Goal: Task Accomplishment & Management: Complete application form

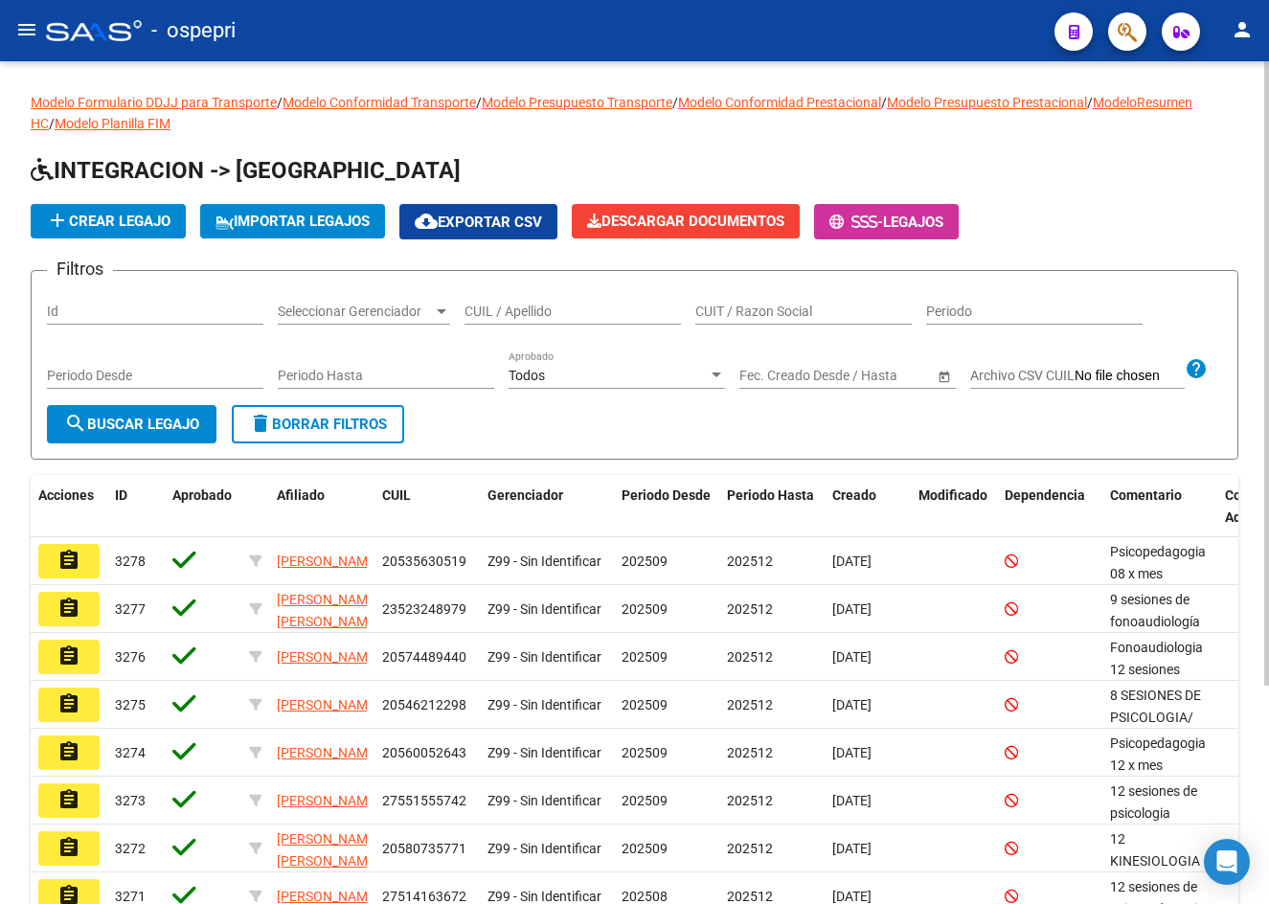
click at [497, 306] on input "CUIL / Apellido" at bounding box center [573, 312] width 216 height 16
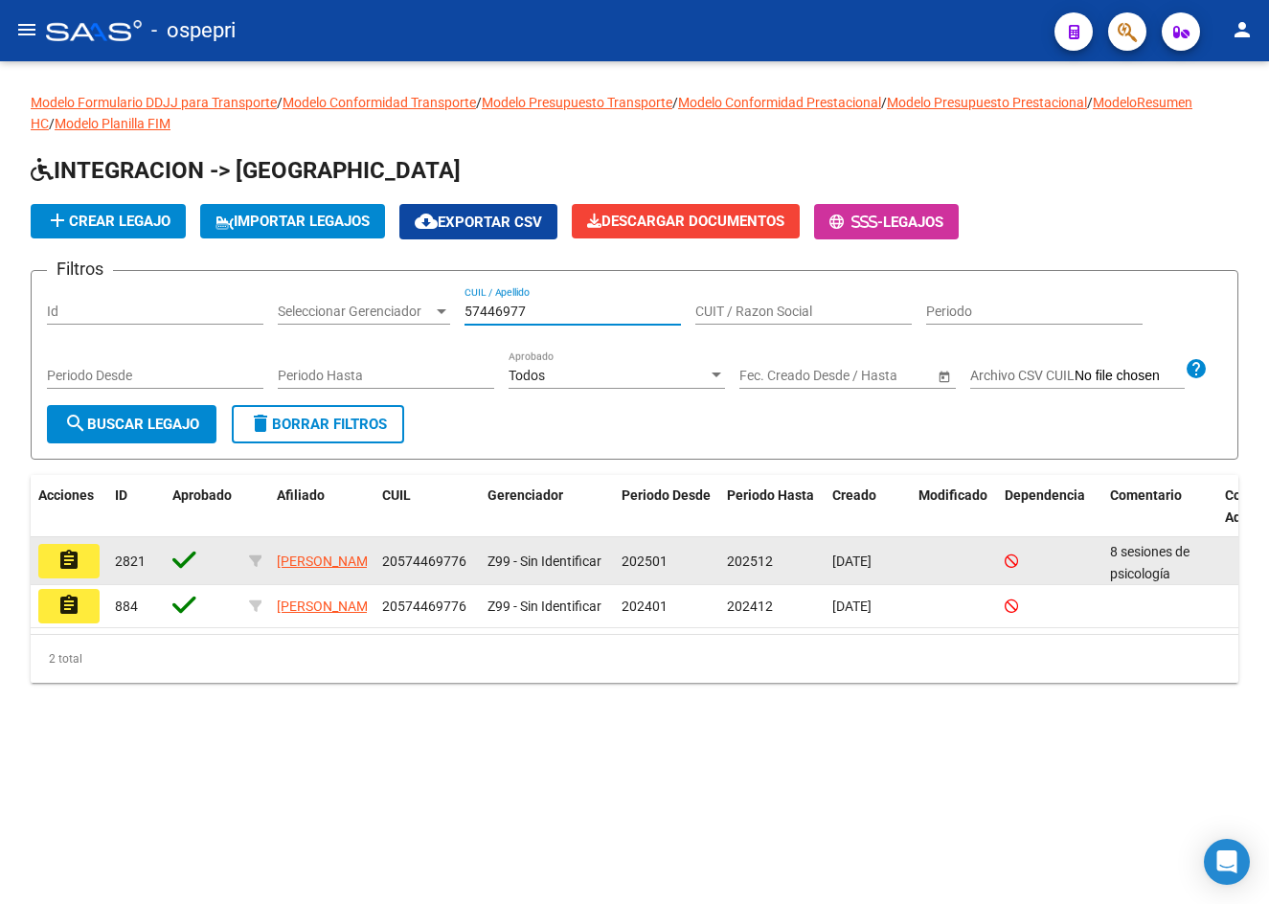
type input "57446977"
click at [81, 578] on button "assignment" at bounding box center [68, 561] width 61 height 34
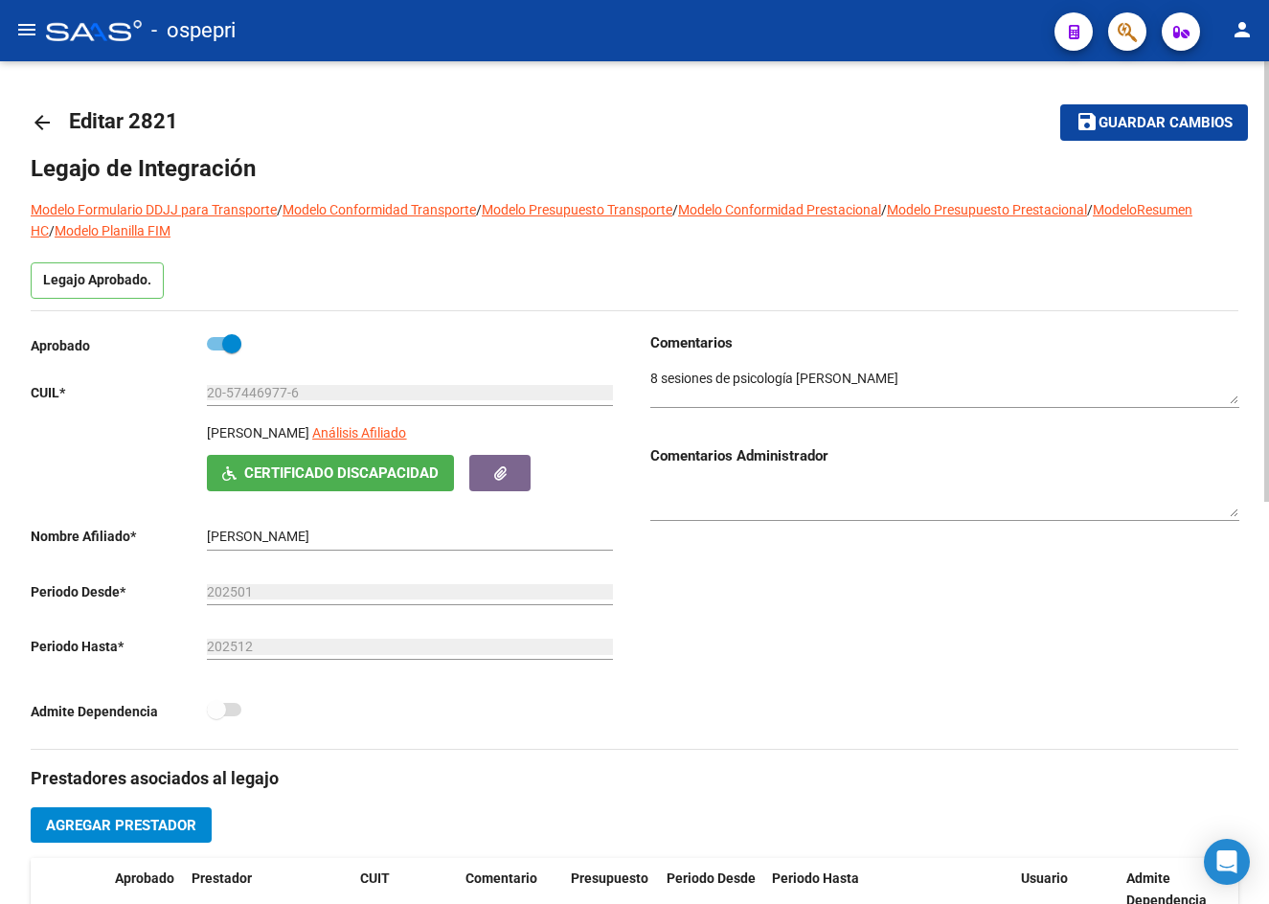
click at [43, 124] on mat-icon "arrow_back" at bounding box center [42, 122] width 23 height 23
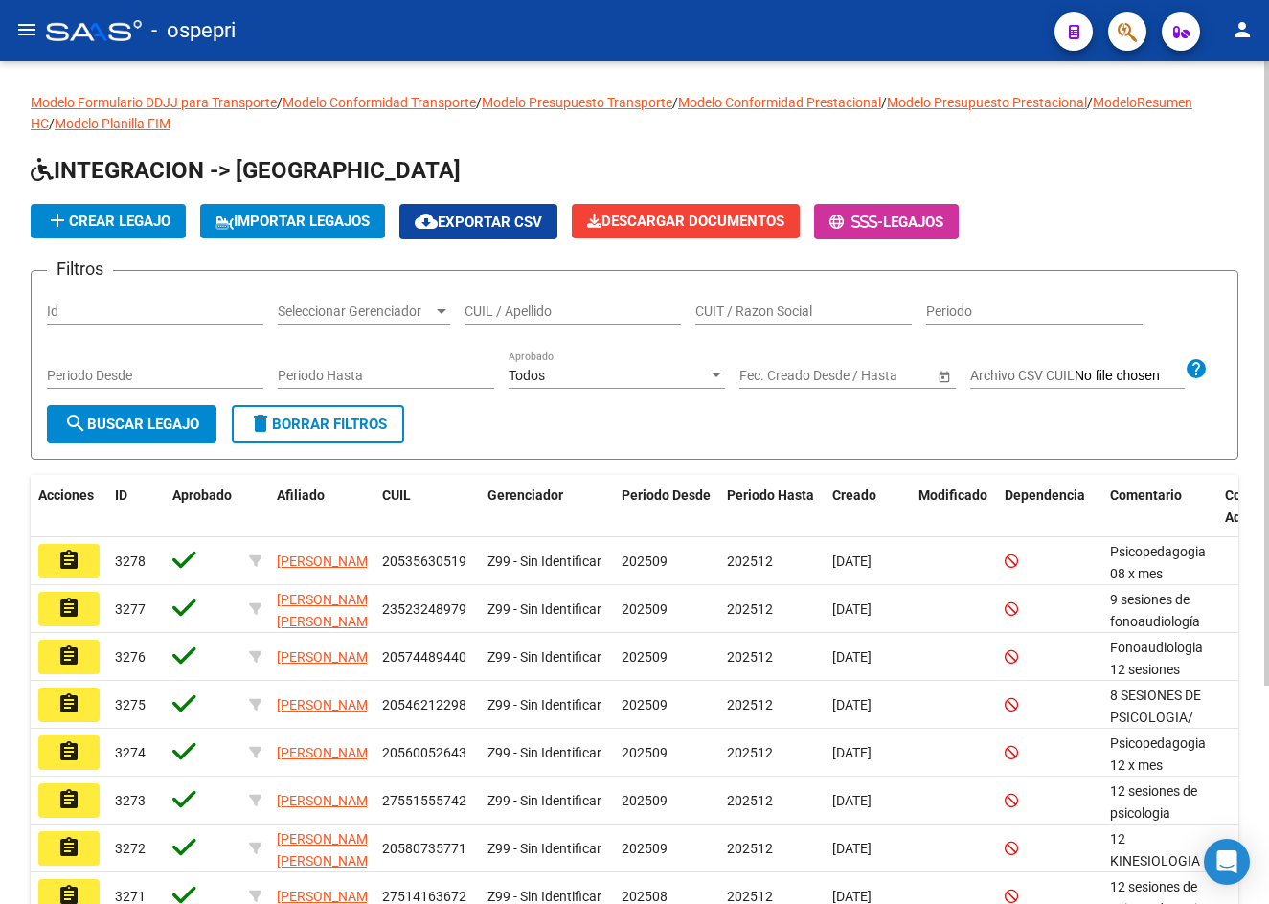
click at [505, 305] on input "CUIL / Apellido" at bounding box center [573, 312] width 216 height 16
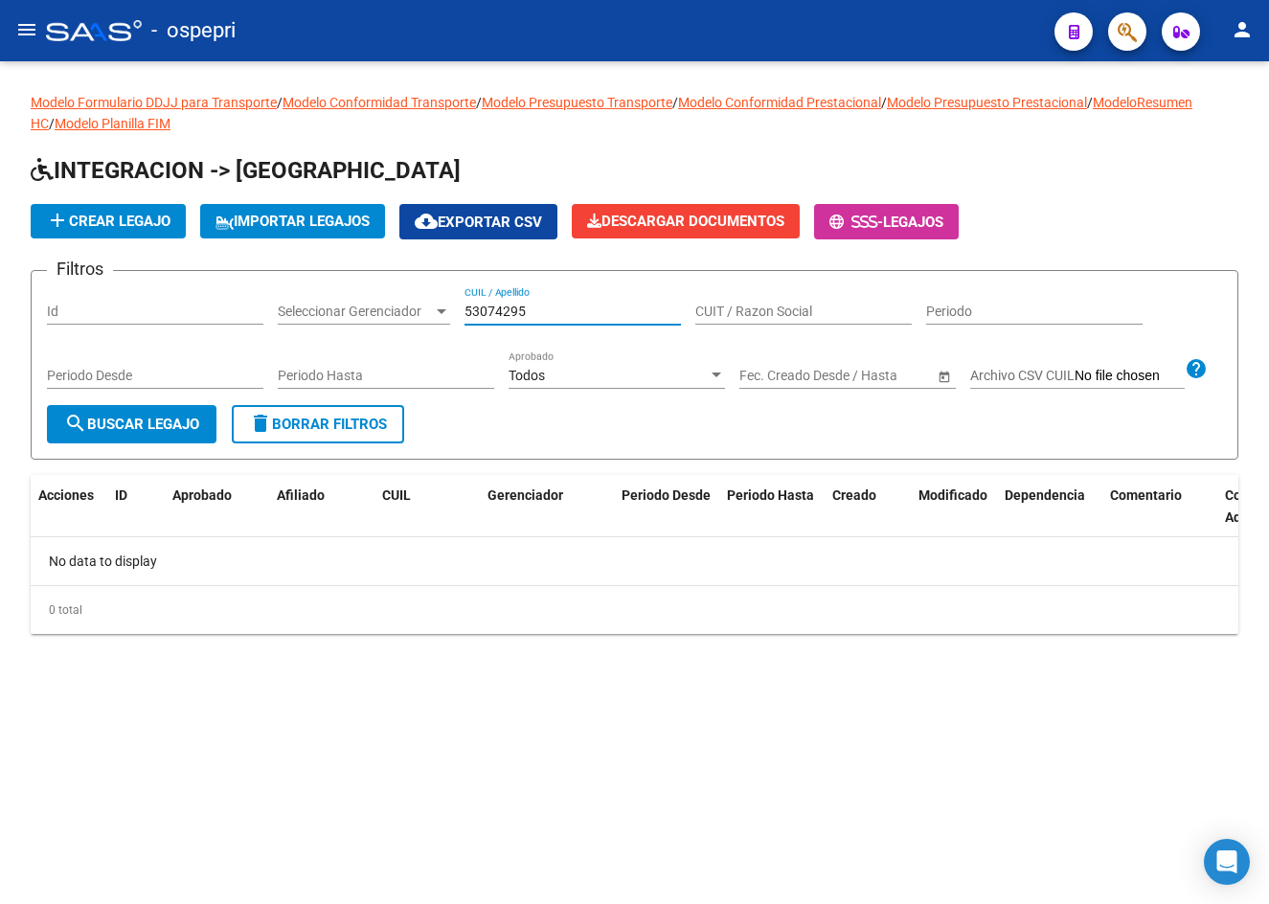
click at [509, 307] on input "53074295" at bounding box center [573, 312] width 216 height 16
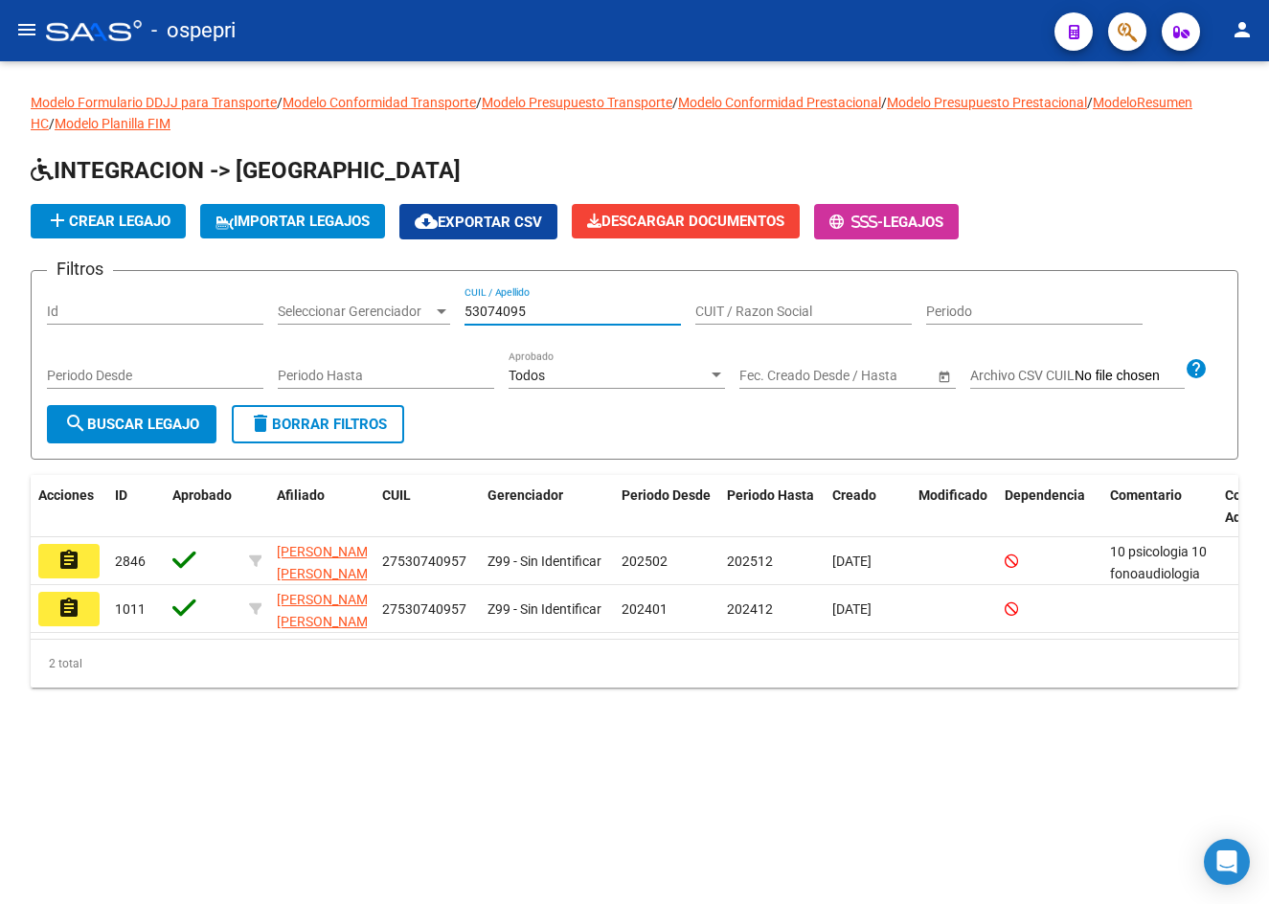
type input "53074095"
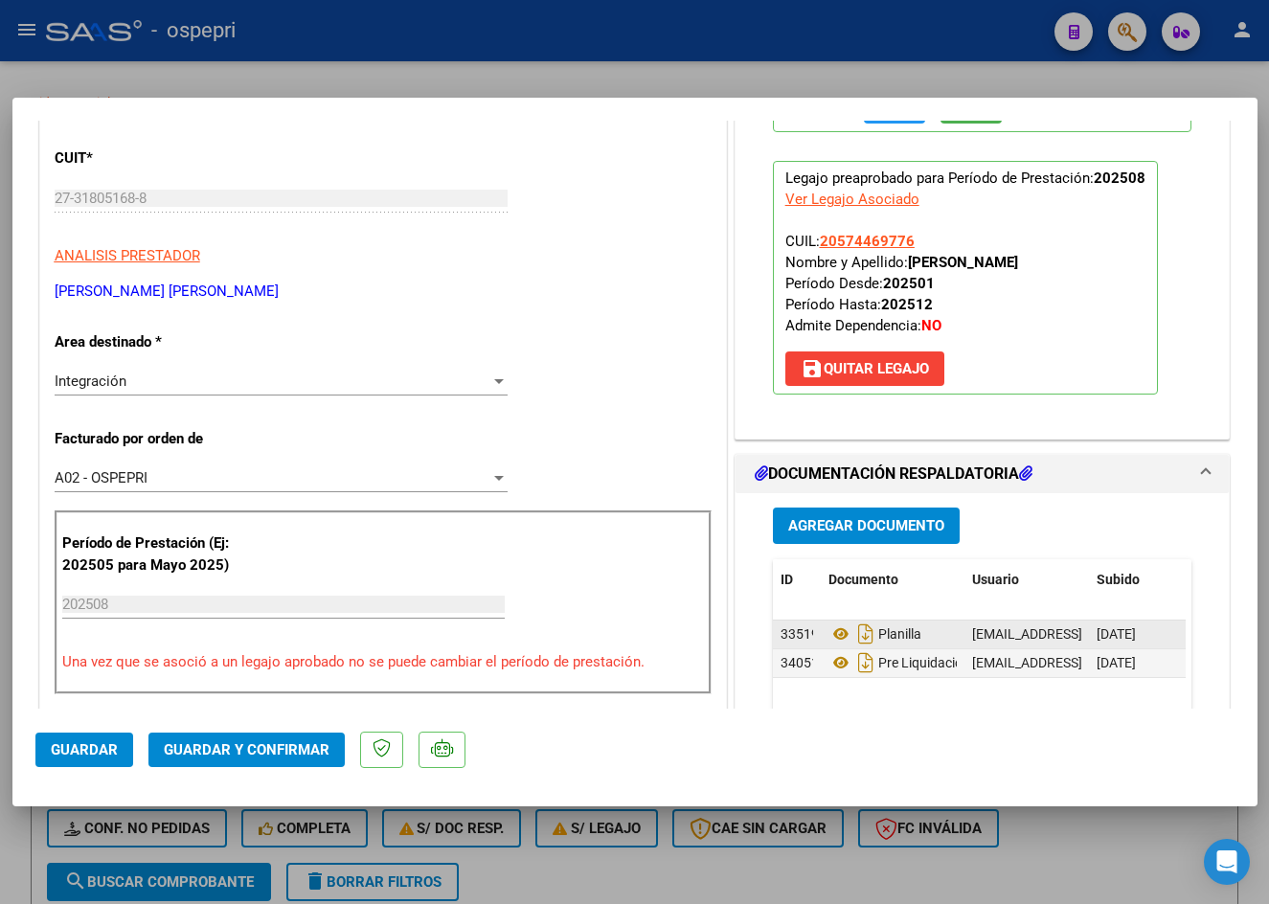
scroll to position [383, 0]
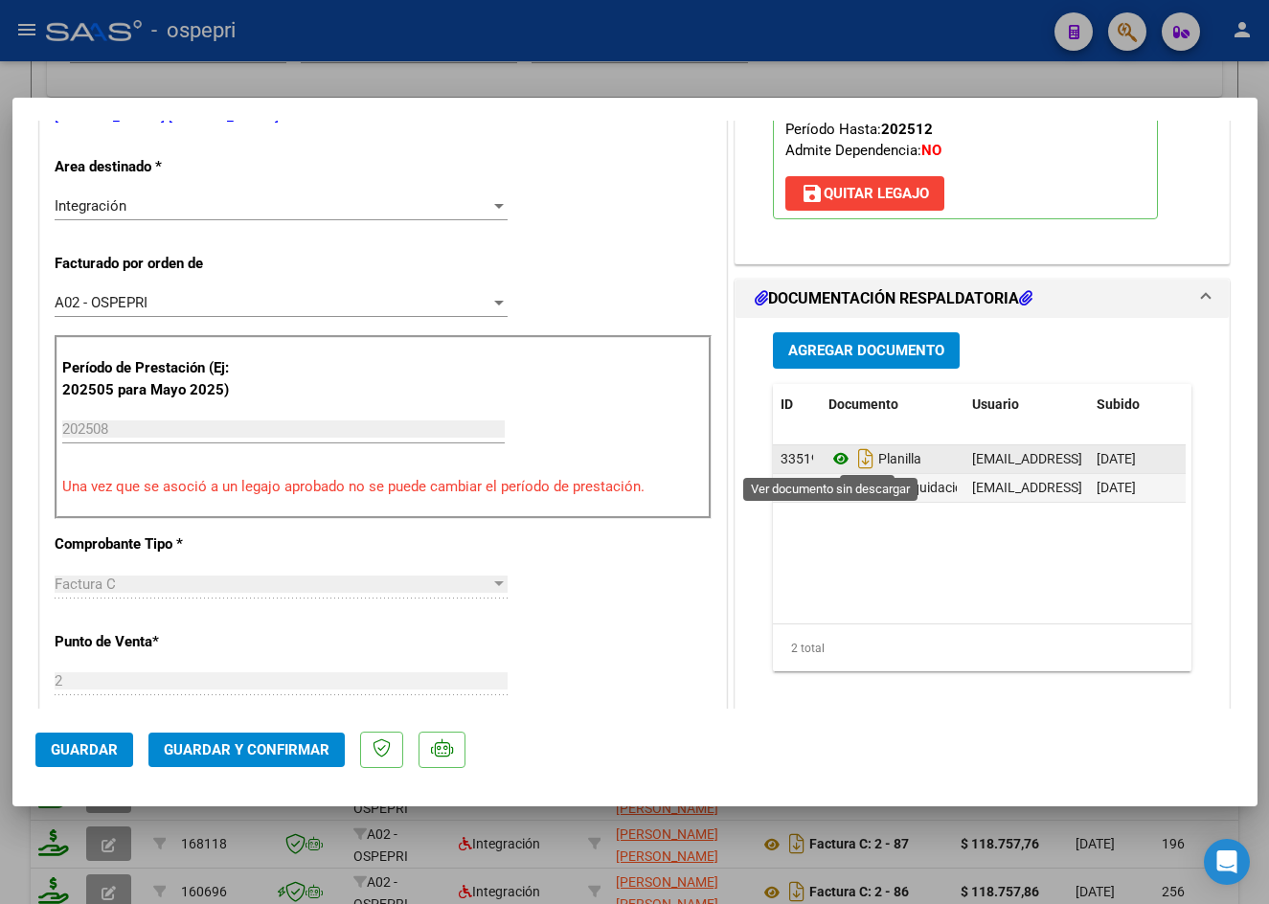
click at [831, 457] on icon at bounding box center [840, 458] width 25 height 23
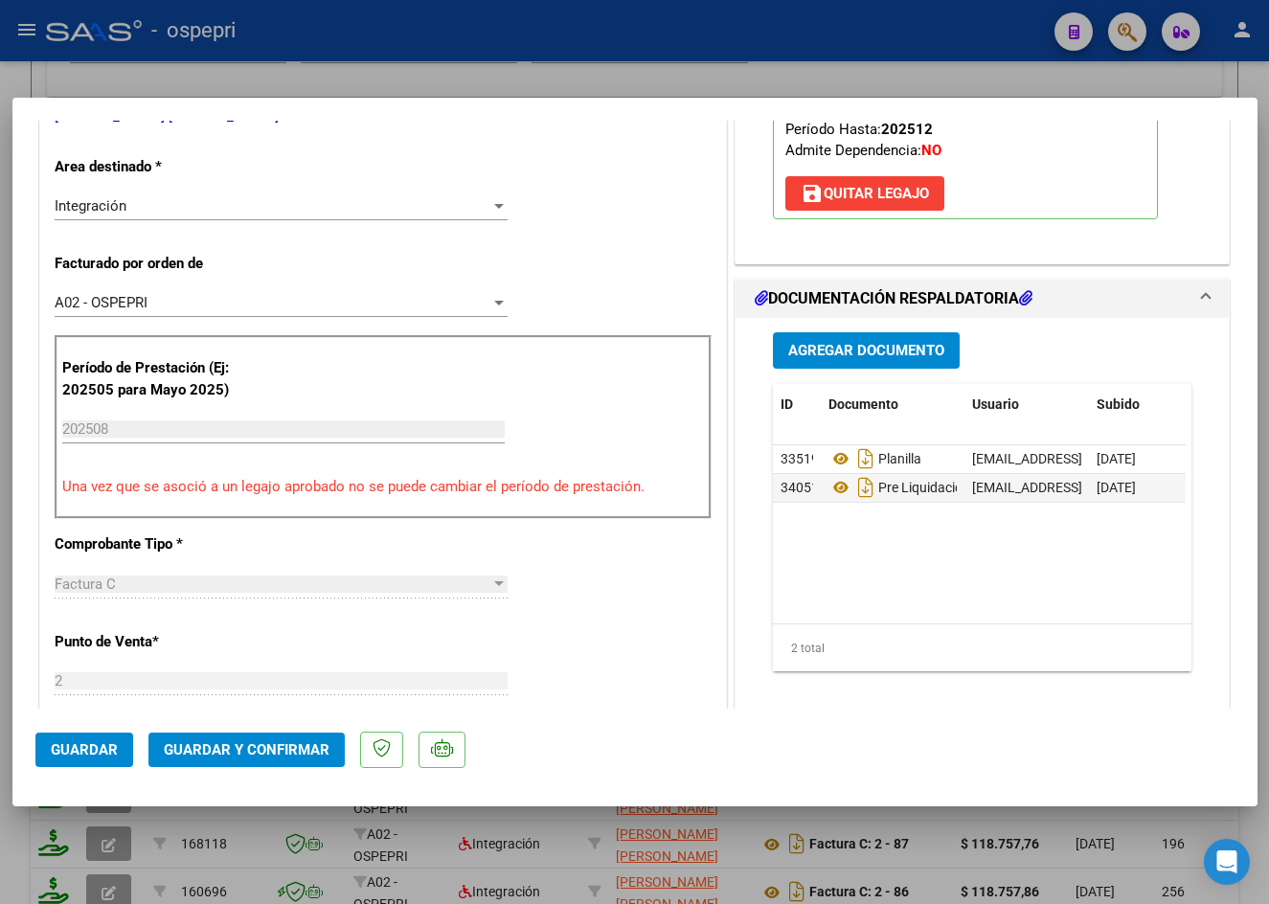
click at [256, 764] on button "Guardar y Confirmar" at bounding box center [246, 750] width 196 height 34
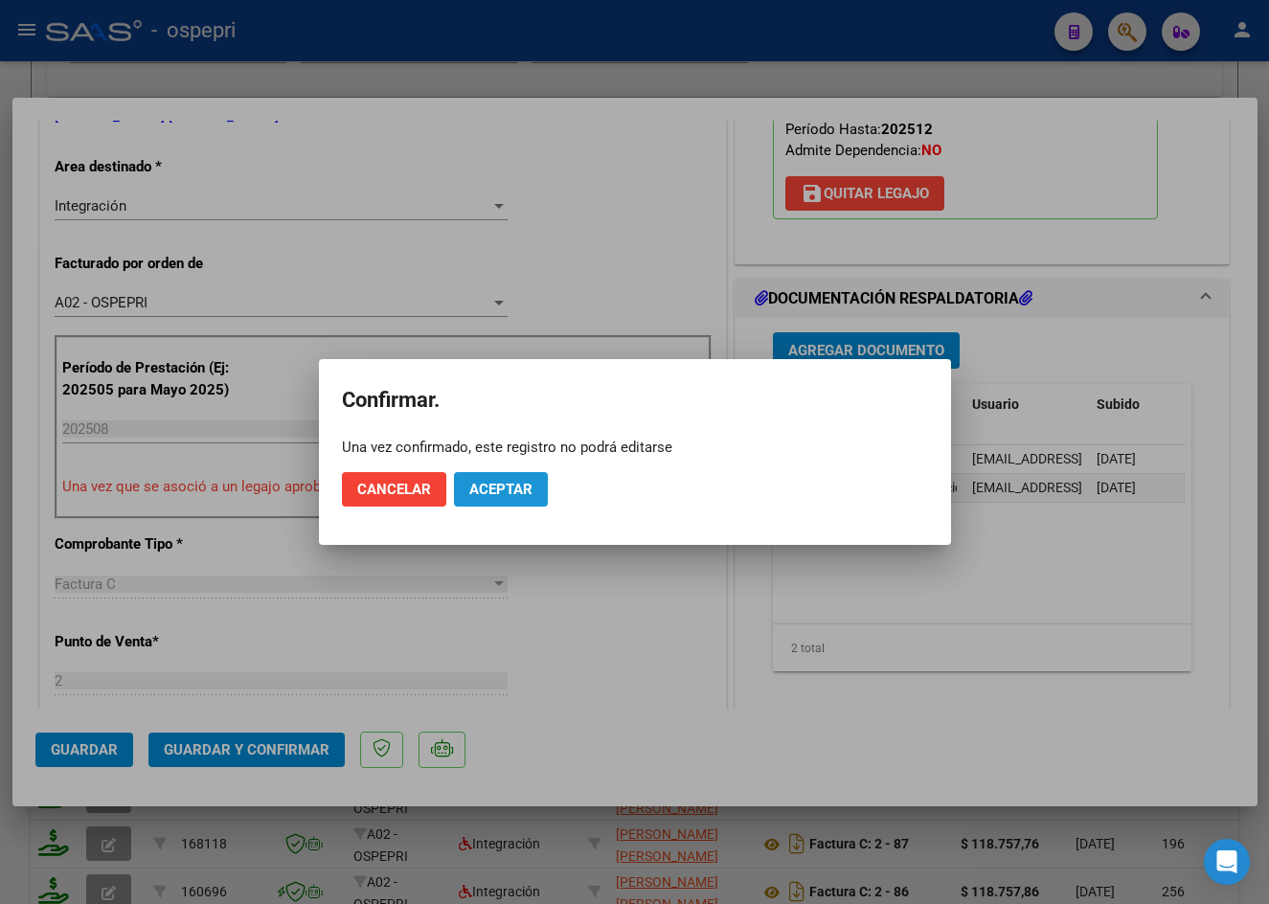
click at [501, 504] on button "Aceptar" at bounding box center [501, 489] width 94 height 34
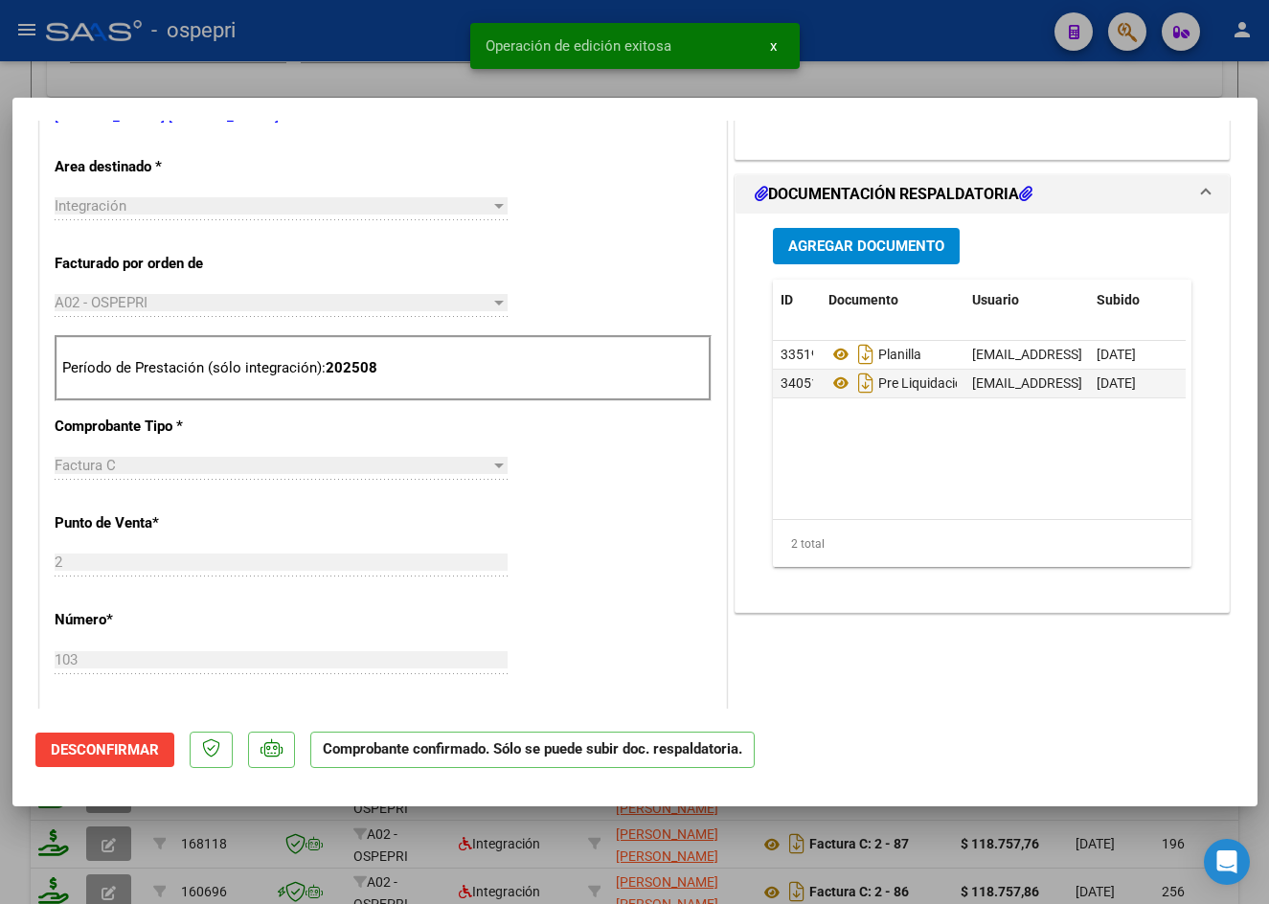
type input "$ 0,00"
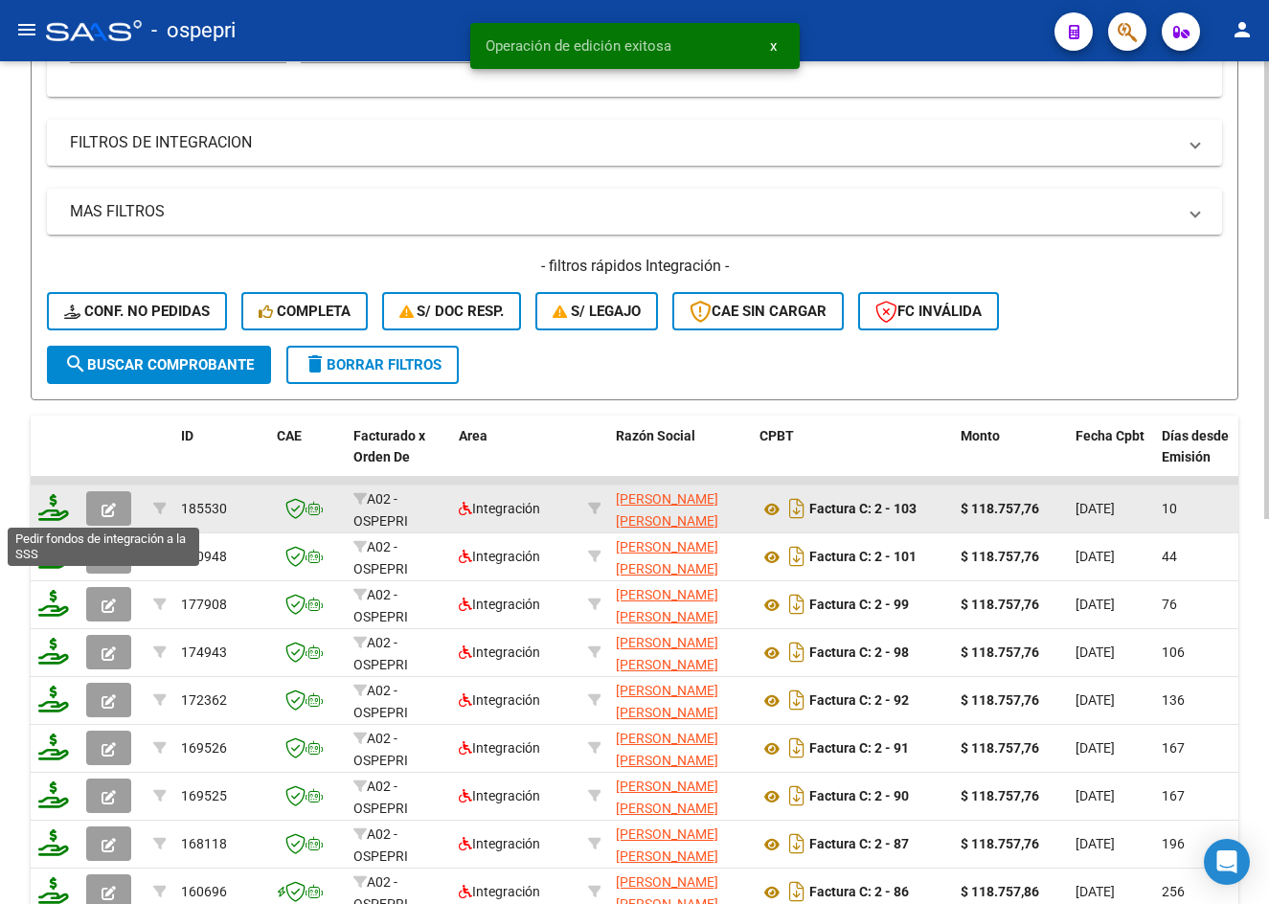
click at [50, 510] on icon at bounding box center [53, 507] width 31 height 27
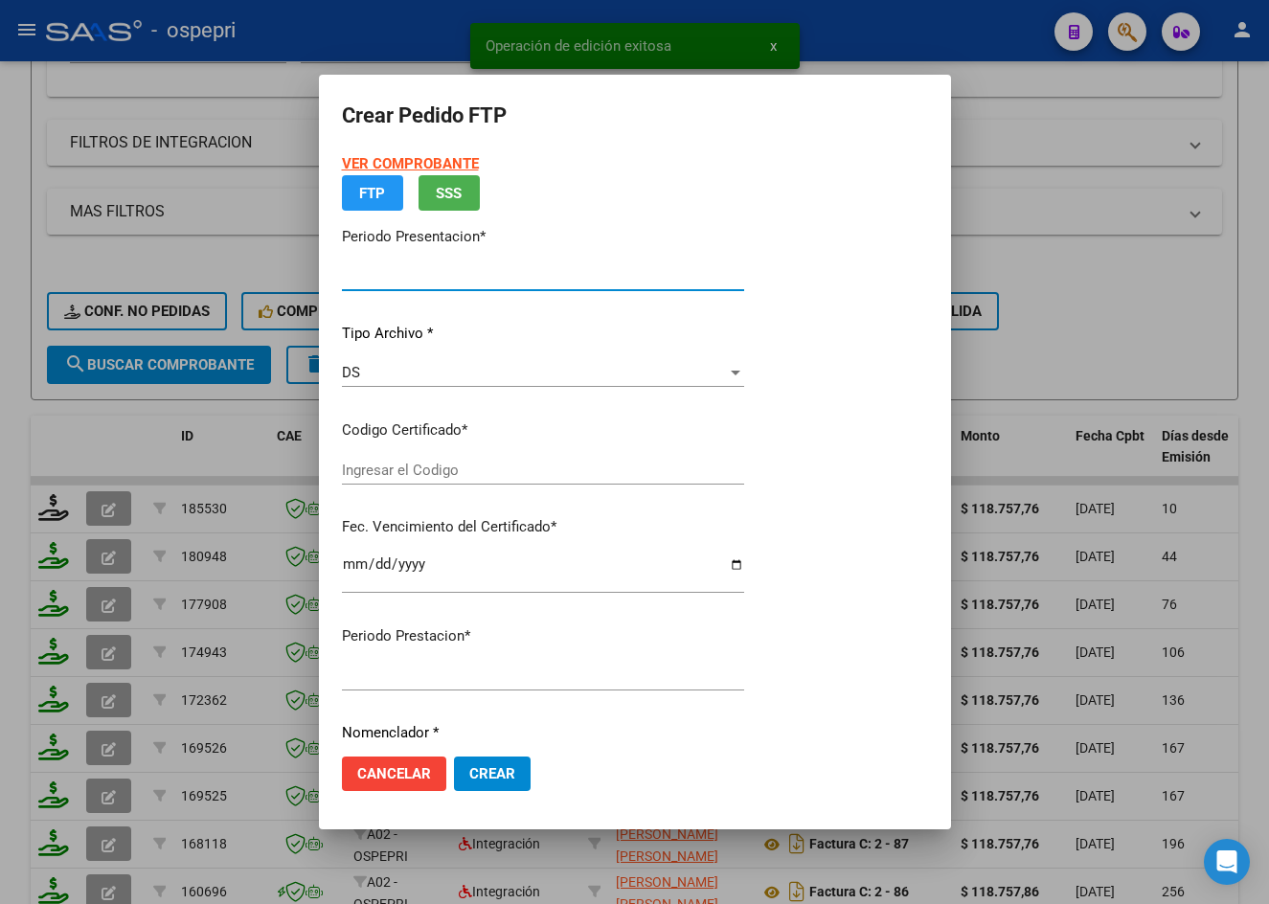
type input "202508"
type input "$ 118.757,76"
type input "2057446977-6"
type input "[DATE]"
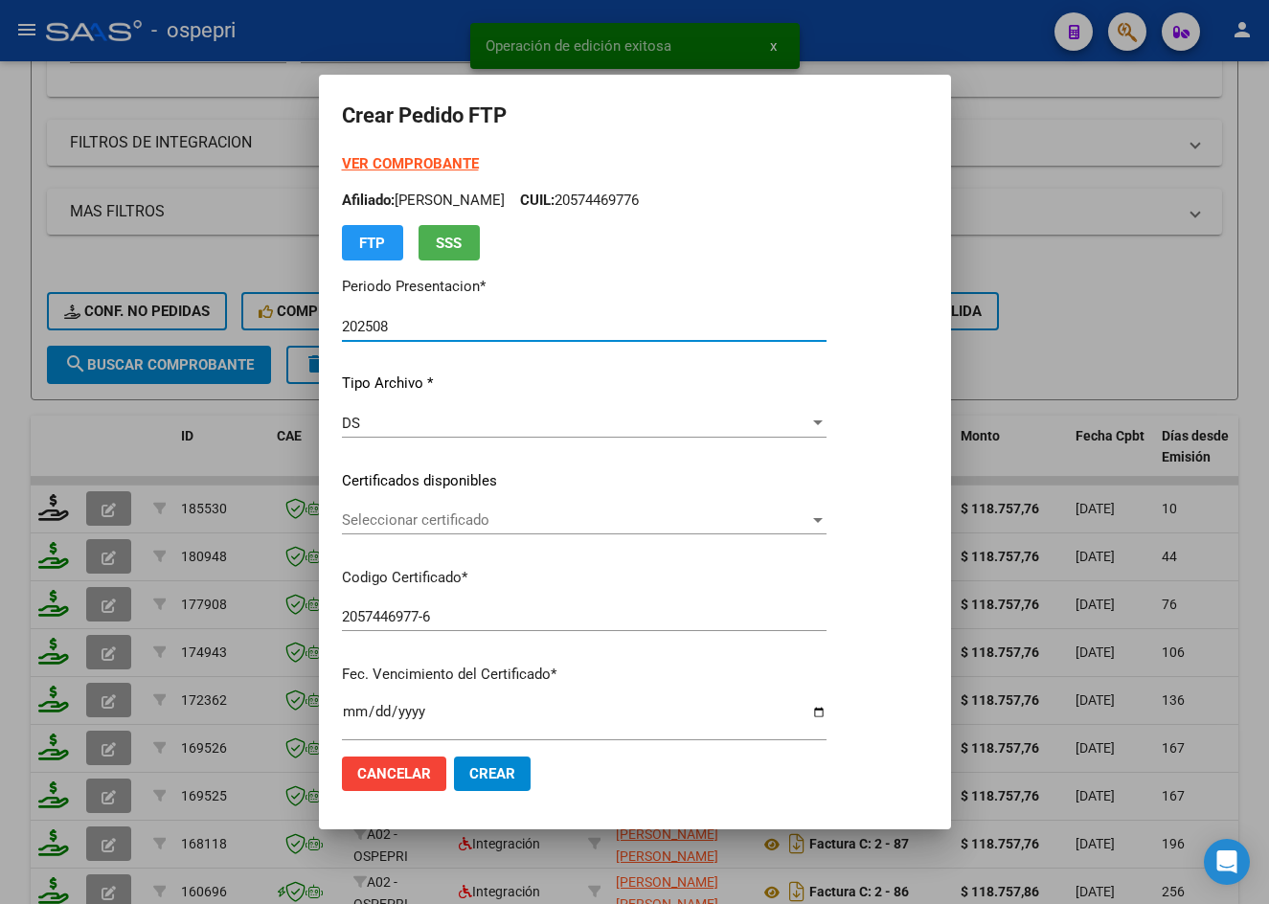
click at [422, 527] on span "Seleccionar certificado" at bounding box center [575, 519] width 467 height 17
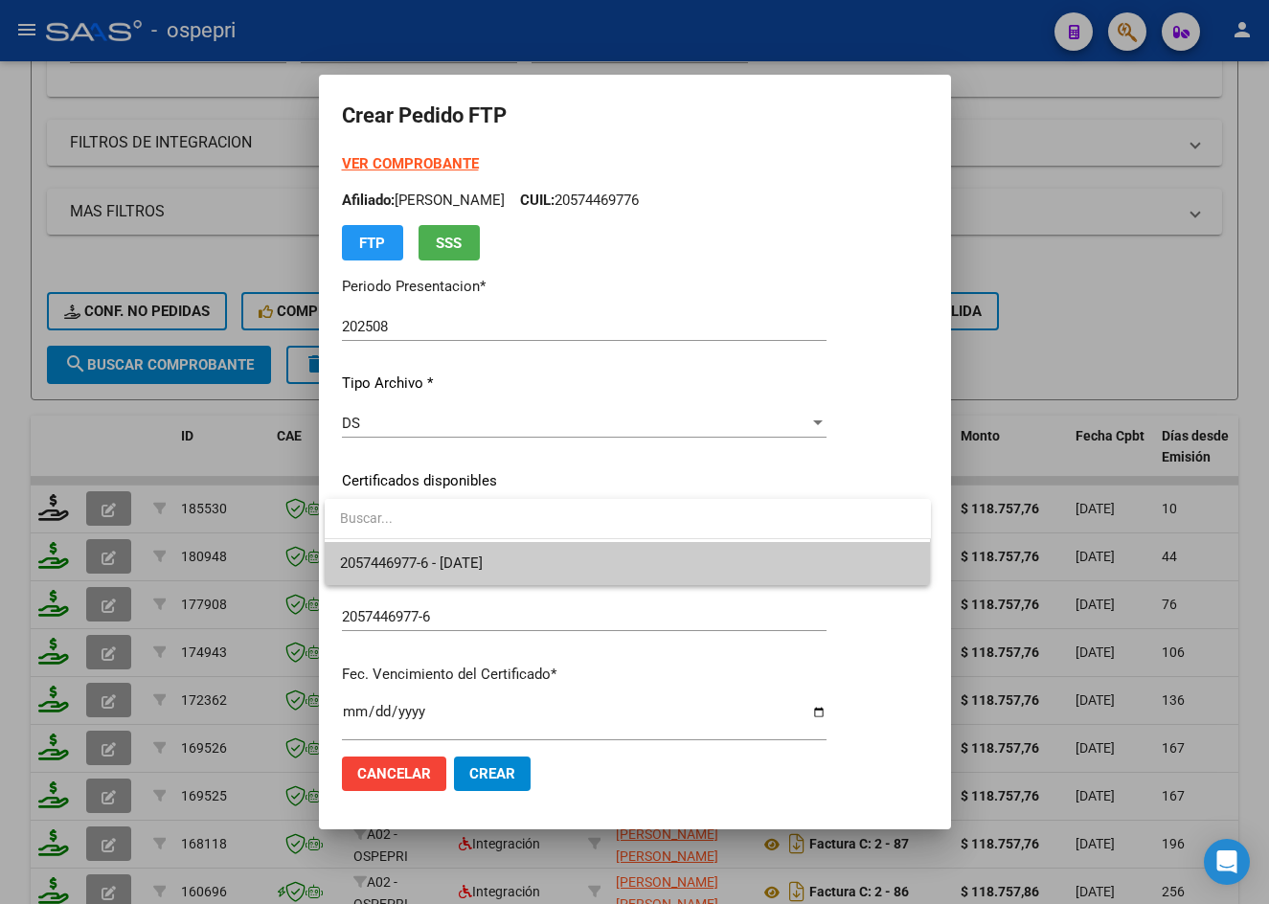
click at [458, 555] on span "2057446977-6 - [DATE]" at bounding box center [411, 563] width 143 height 17
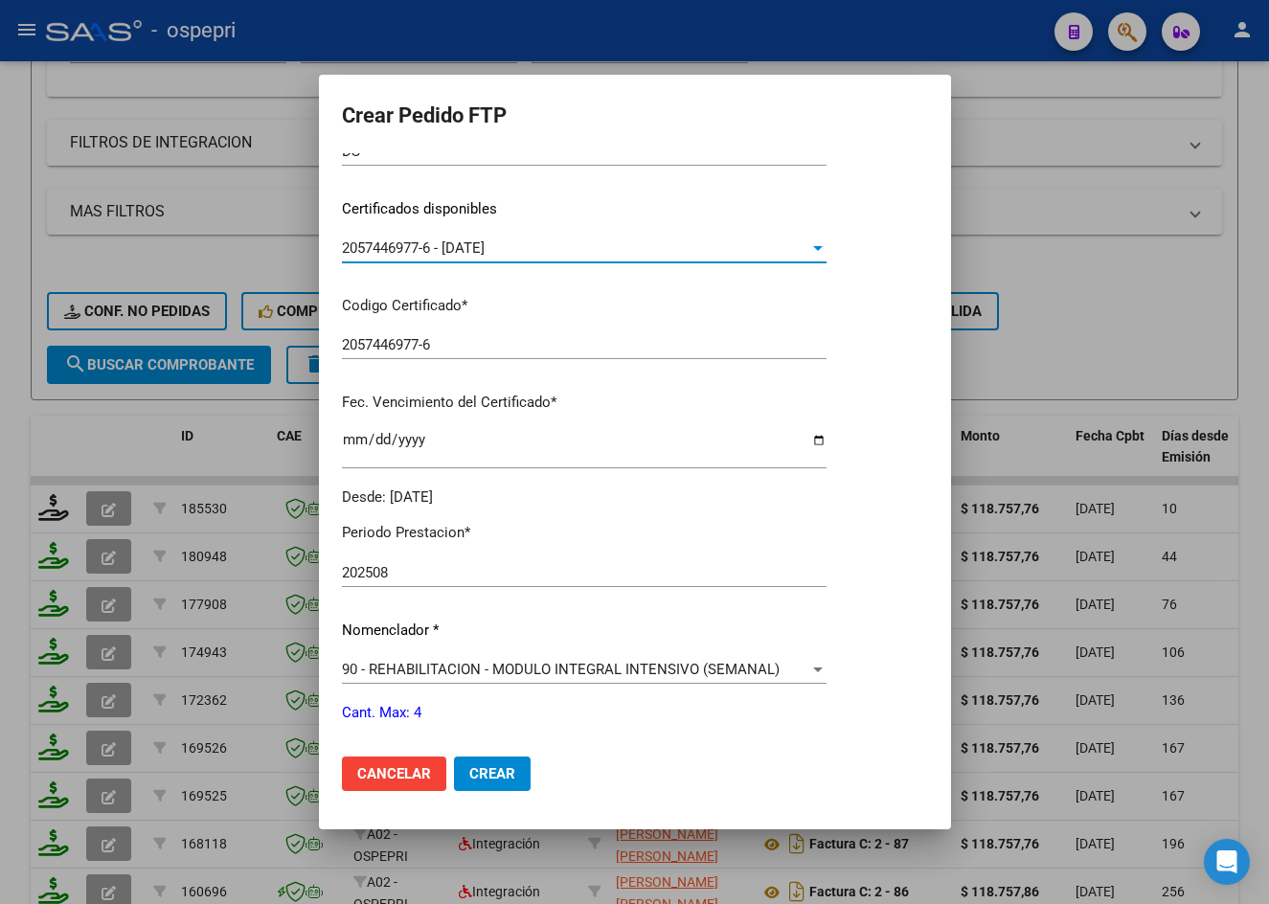
scroll to position [575, 0]
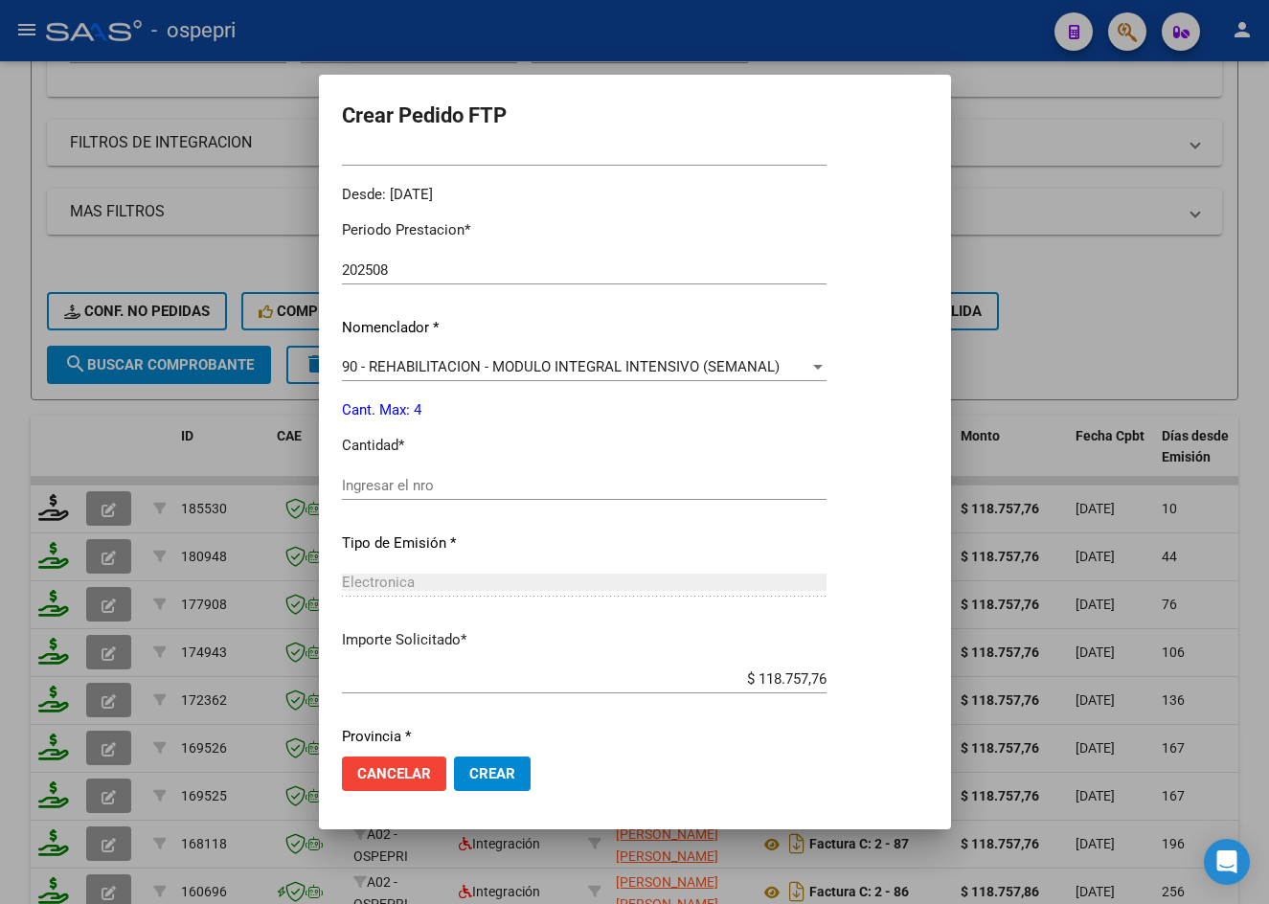
click at [434, 492] on input "Ingresar el nro" at bounding box center [584, 485] width 485 height 17
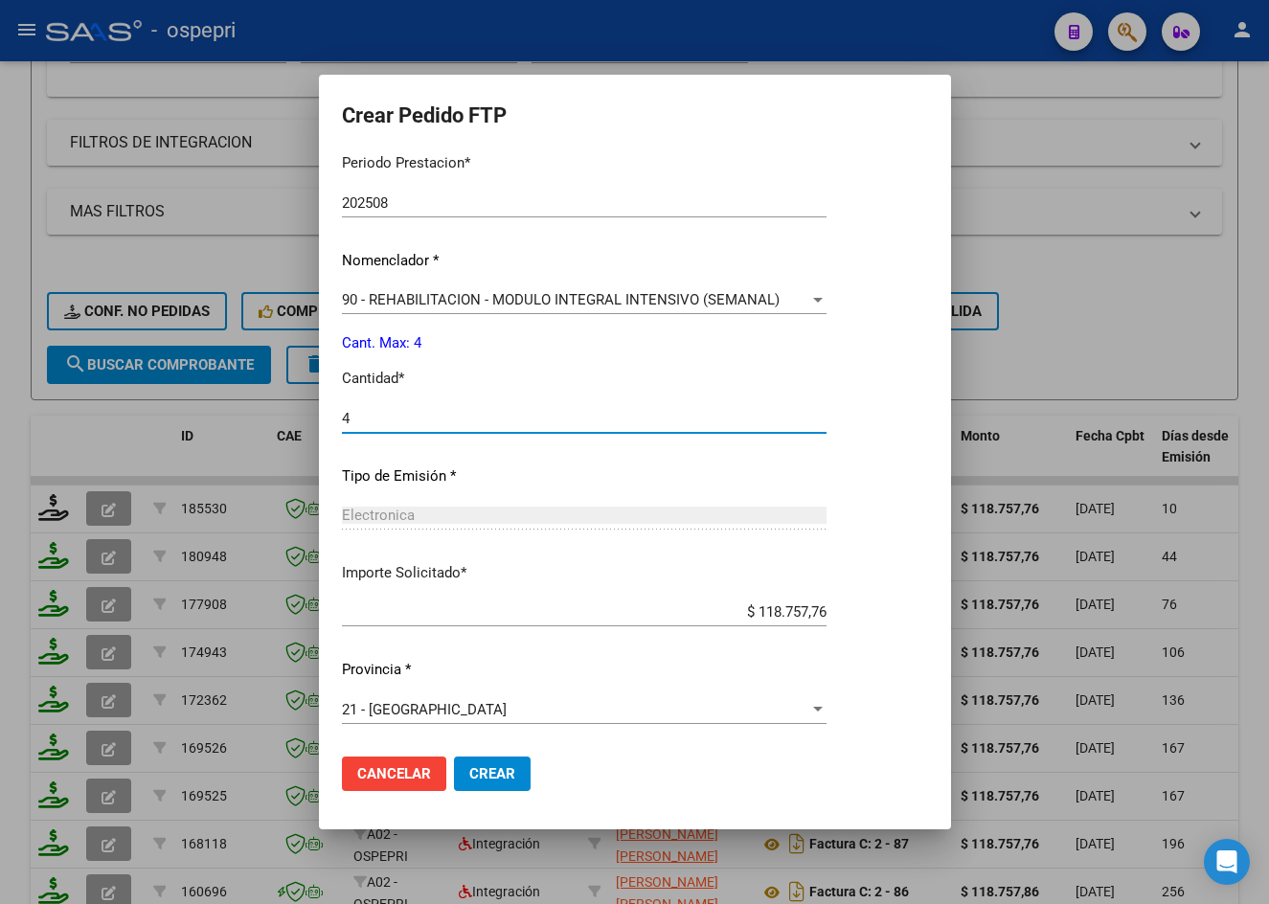
type input "4"
click at [496, 765] on span "Crear" at bounding box center [492, 773] width 46 height 17
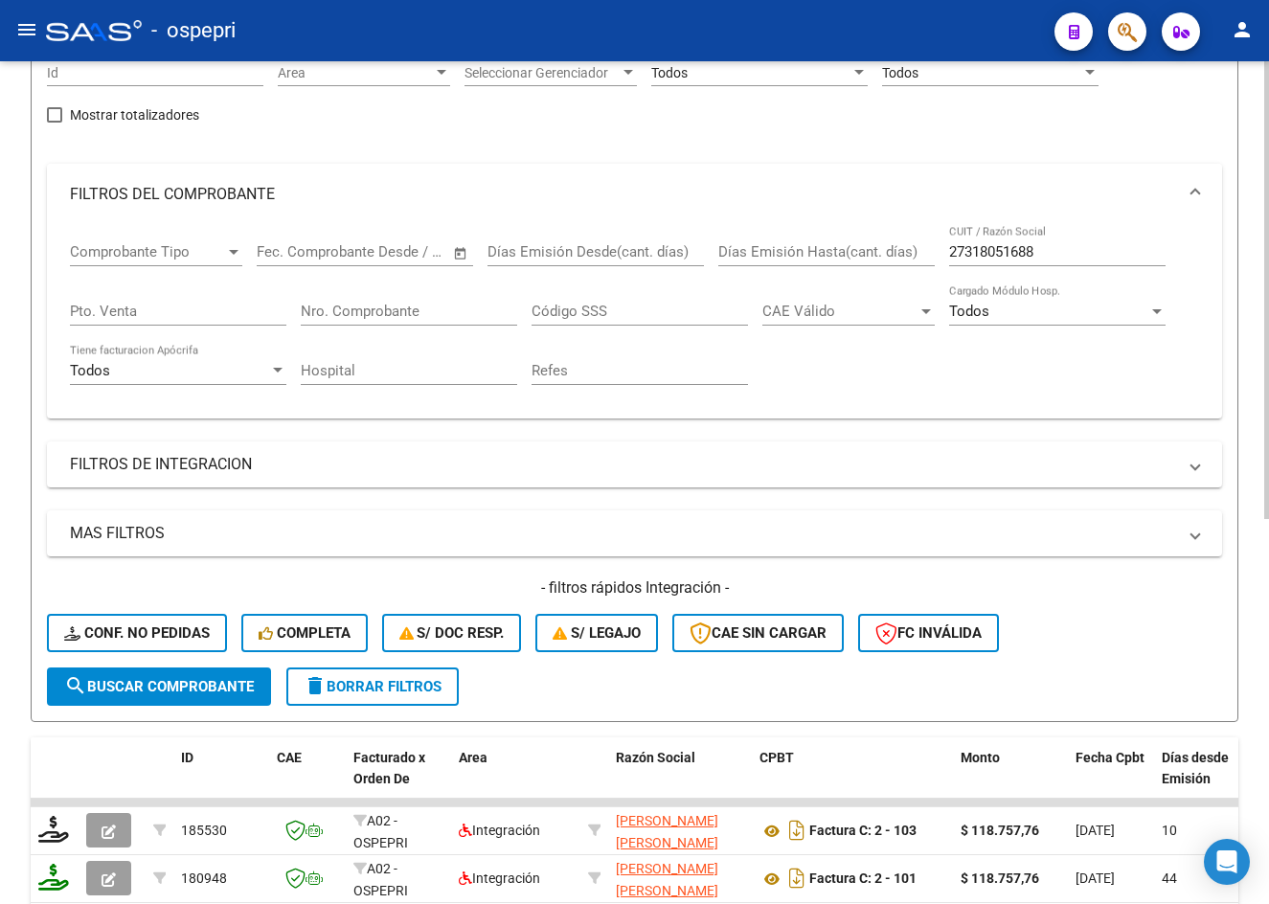
scroll to position [38, 0]
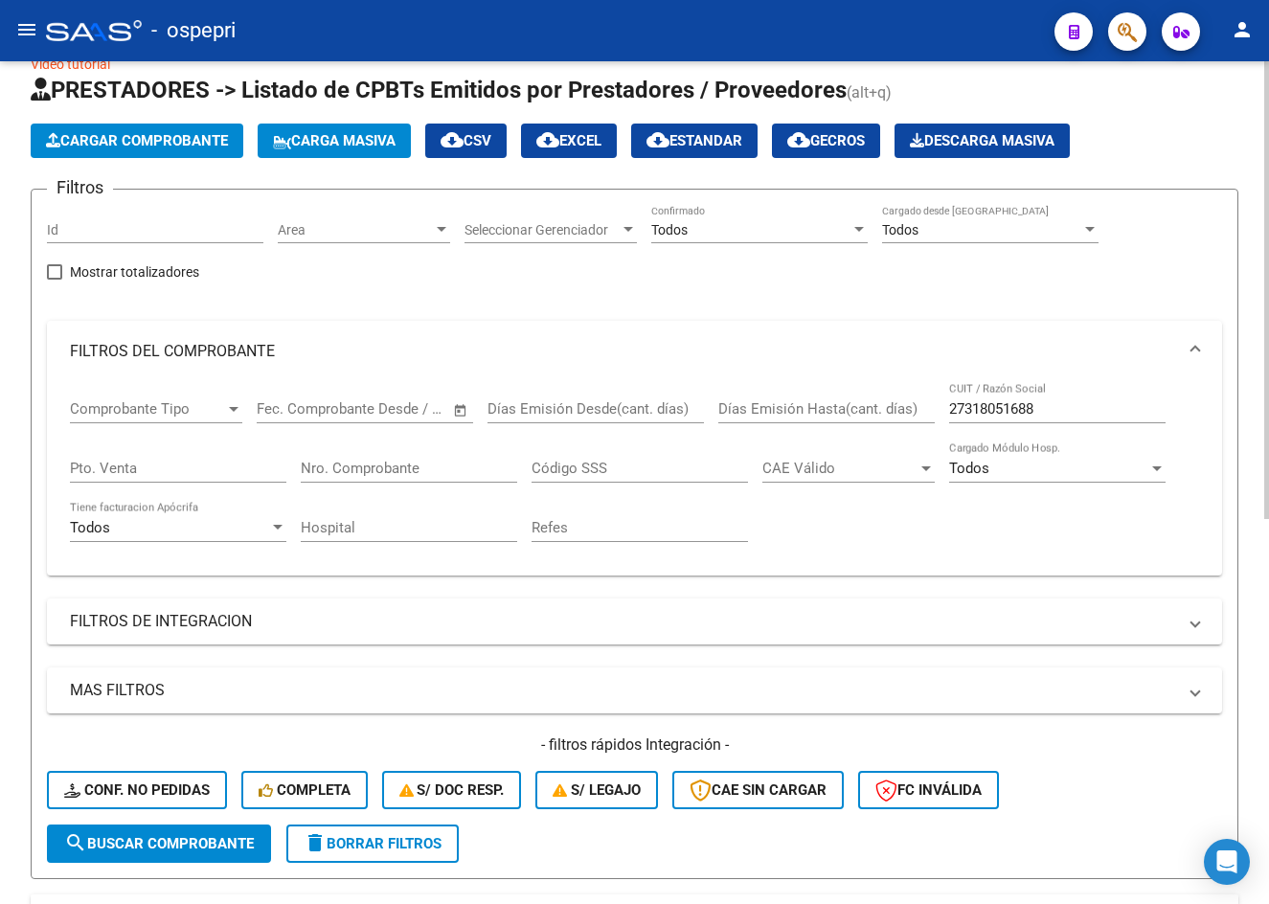
click at [1062, 394] on div "27318051688 CUIT / Razón Social" at bounding box center [1057, 402] width 216 height 41
click at [1060, 407] on input "27318051688" at bounding box center [1057, 408] width 216 height 17
paste input "91443306"
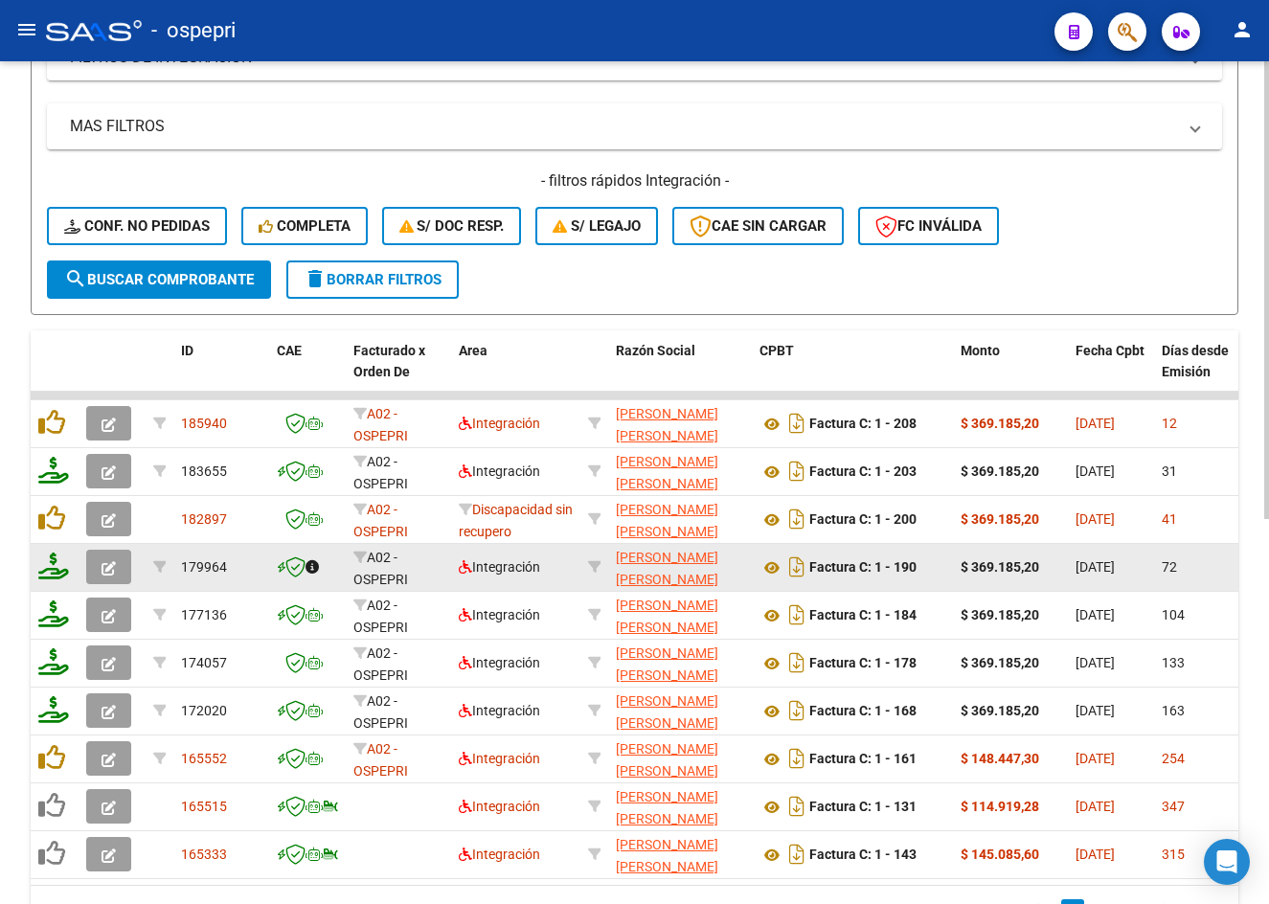
scroll to position [613, 0]
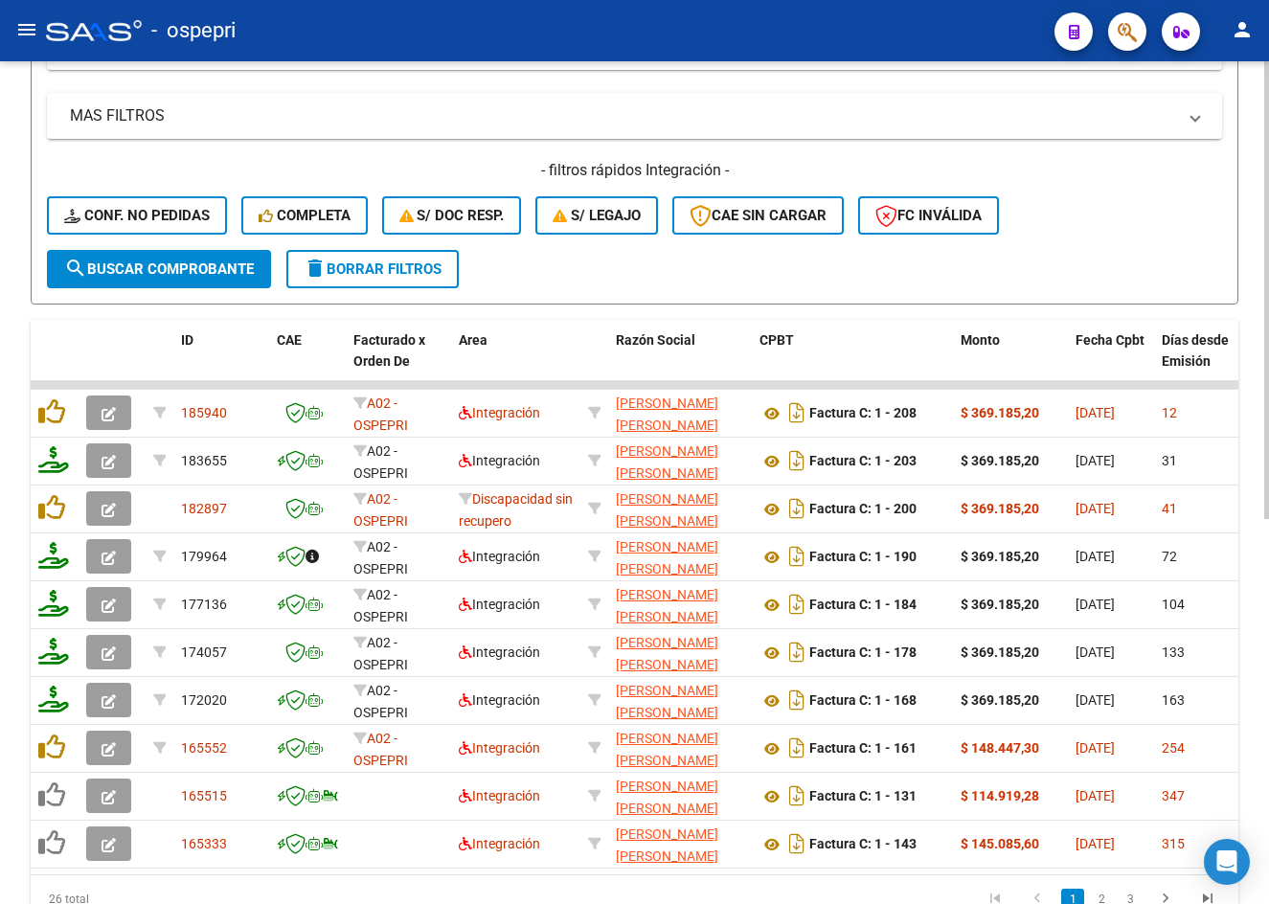
type input "27391443306"
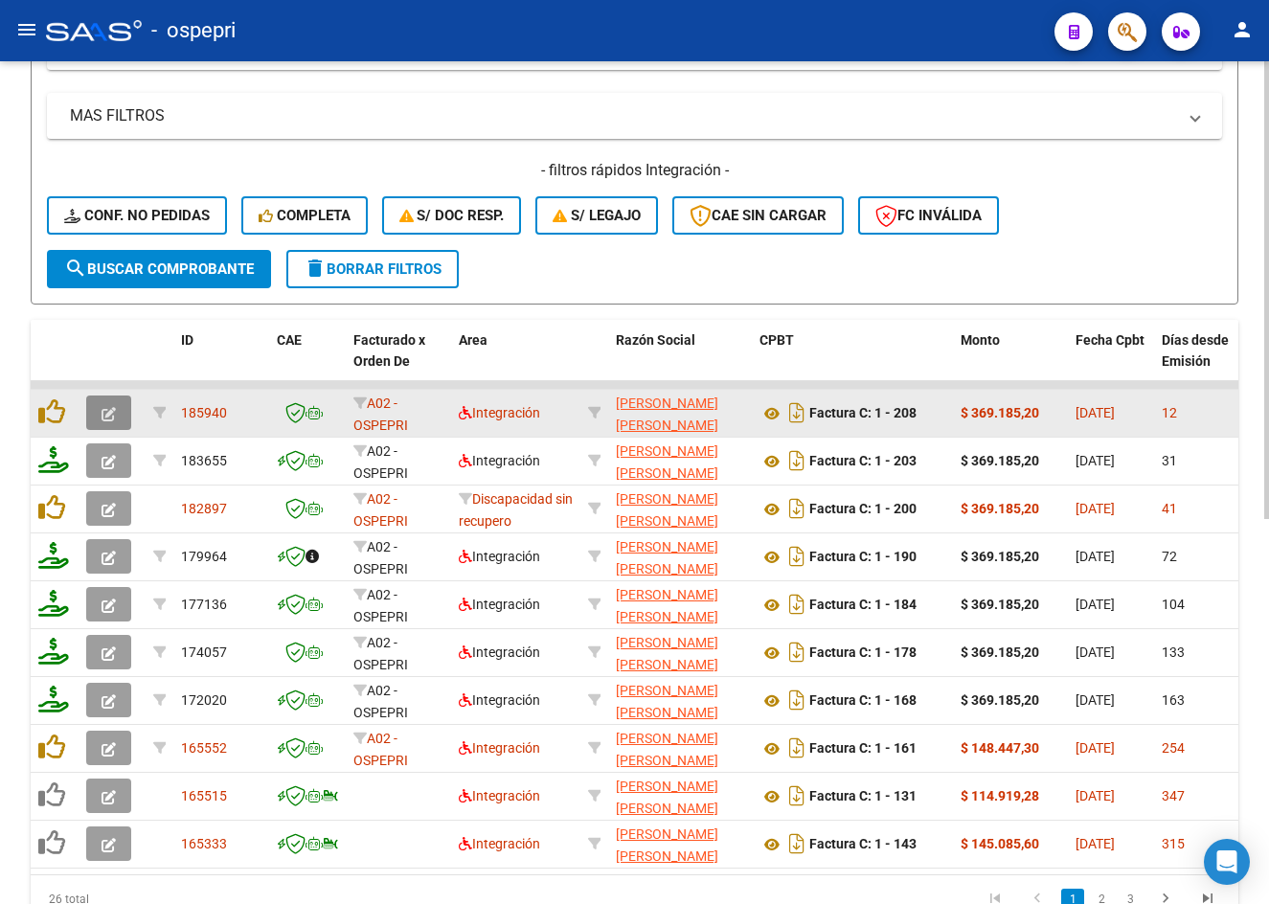
click at [117, 417] on button "button" at bounding box center [108, 413] width 45 height 34
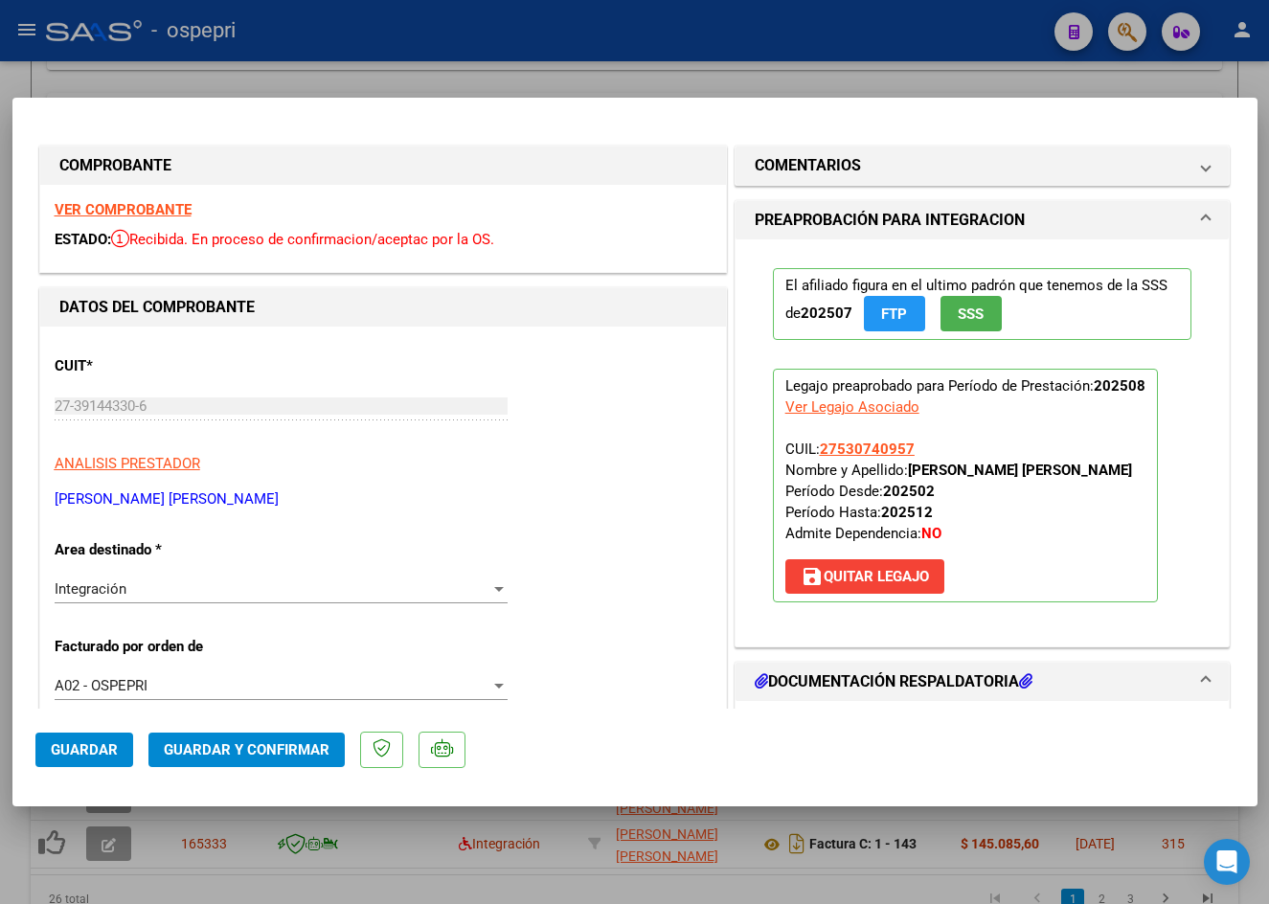
click at [142, 209] on strong "VER COMPROBANTE" at bounding box center [123, 209] width 137 height 17
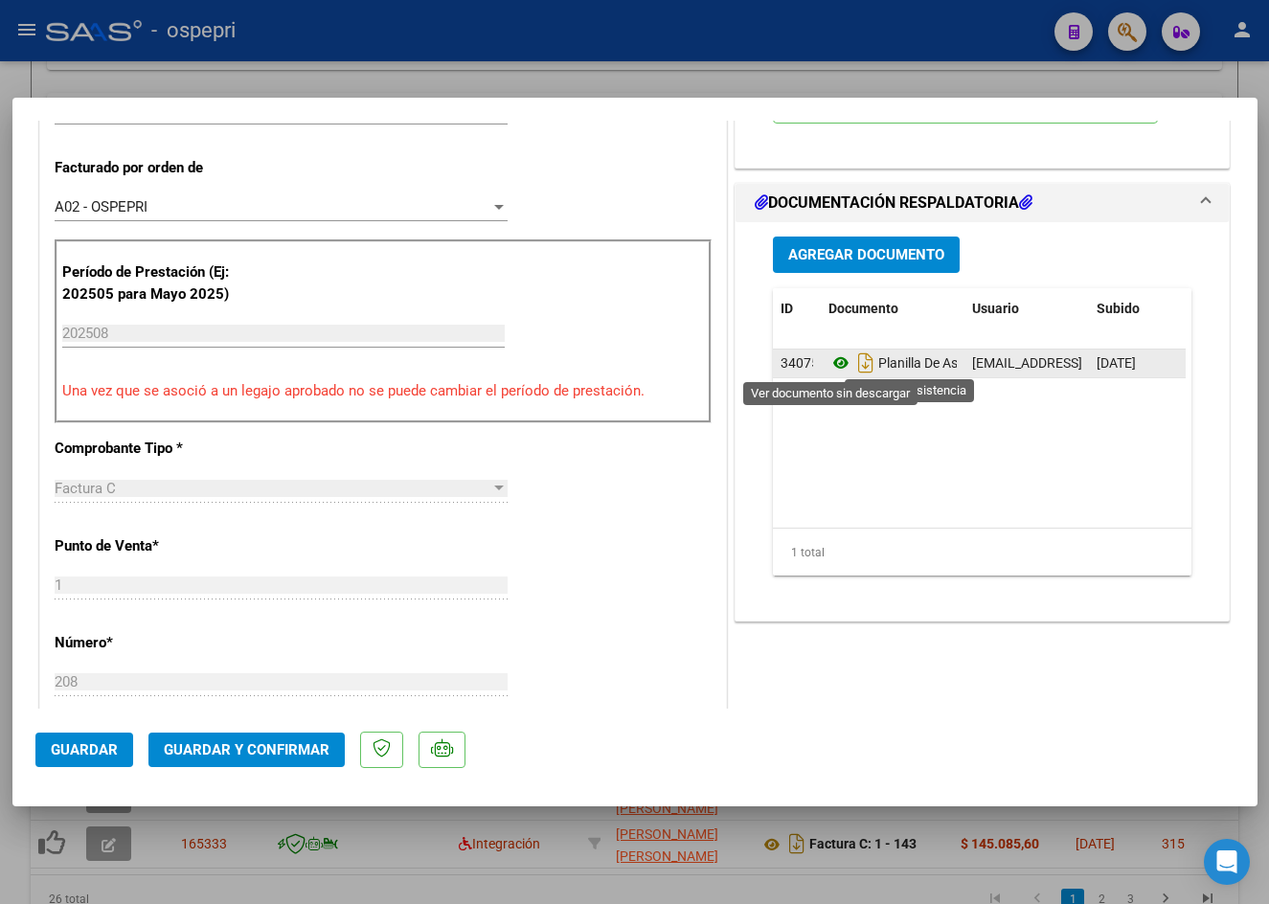
click at [835, 364] on icon at bounding box center [840, 363] width 25 height 23
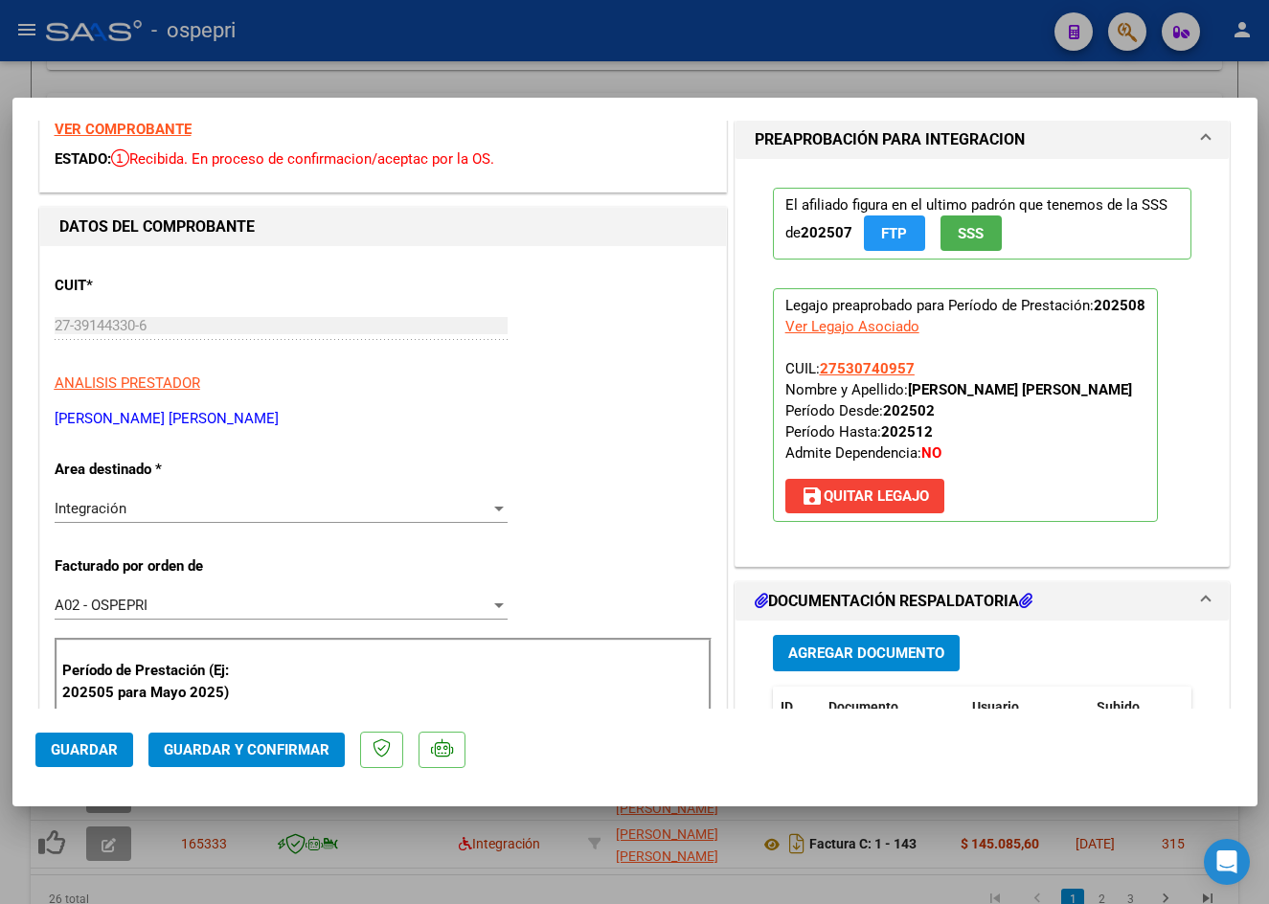
scroll to position [0, 0]
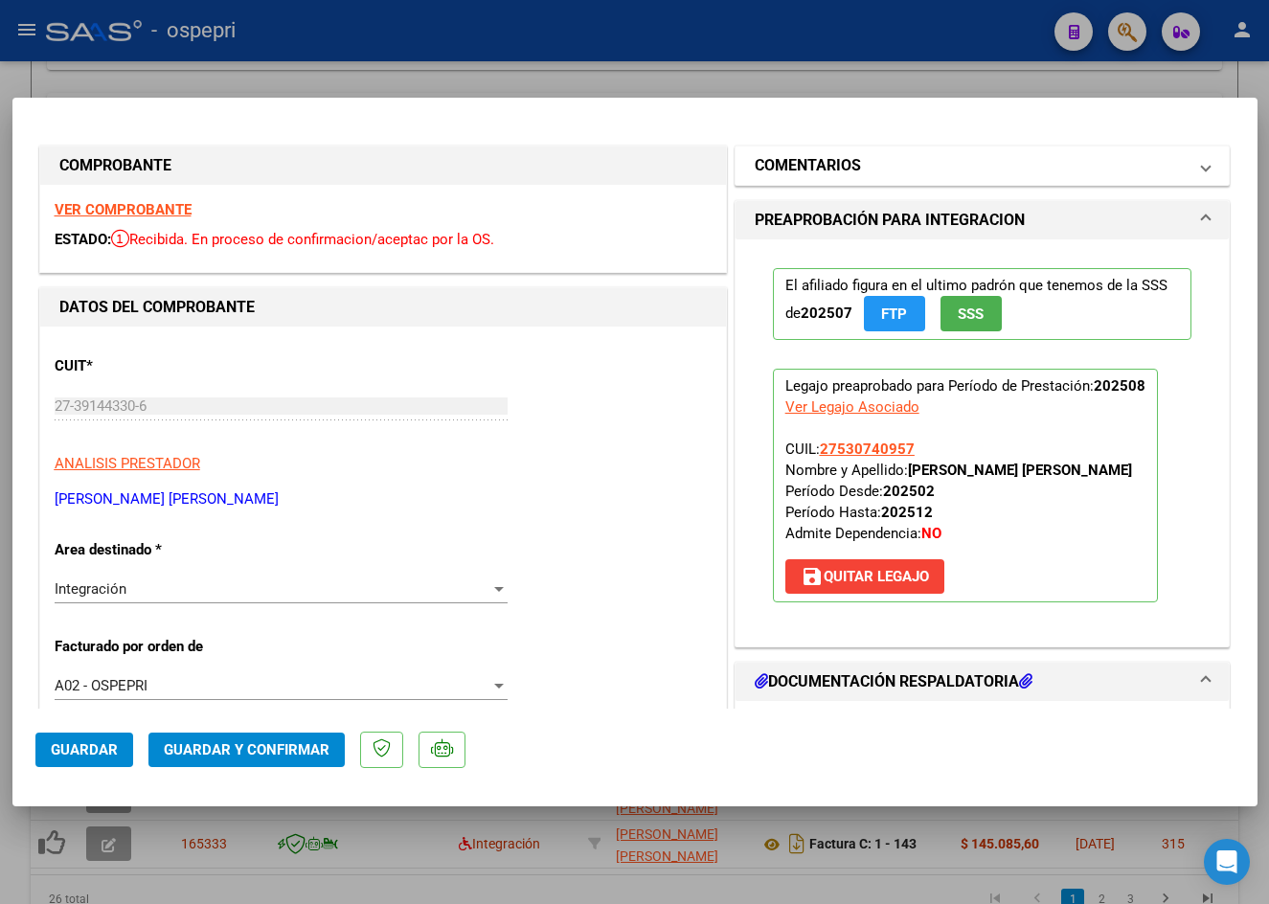
click at [884, 162] on mat-panel-title "COMENTARIOS" at bounding box center [971, 165] width 433 height 23
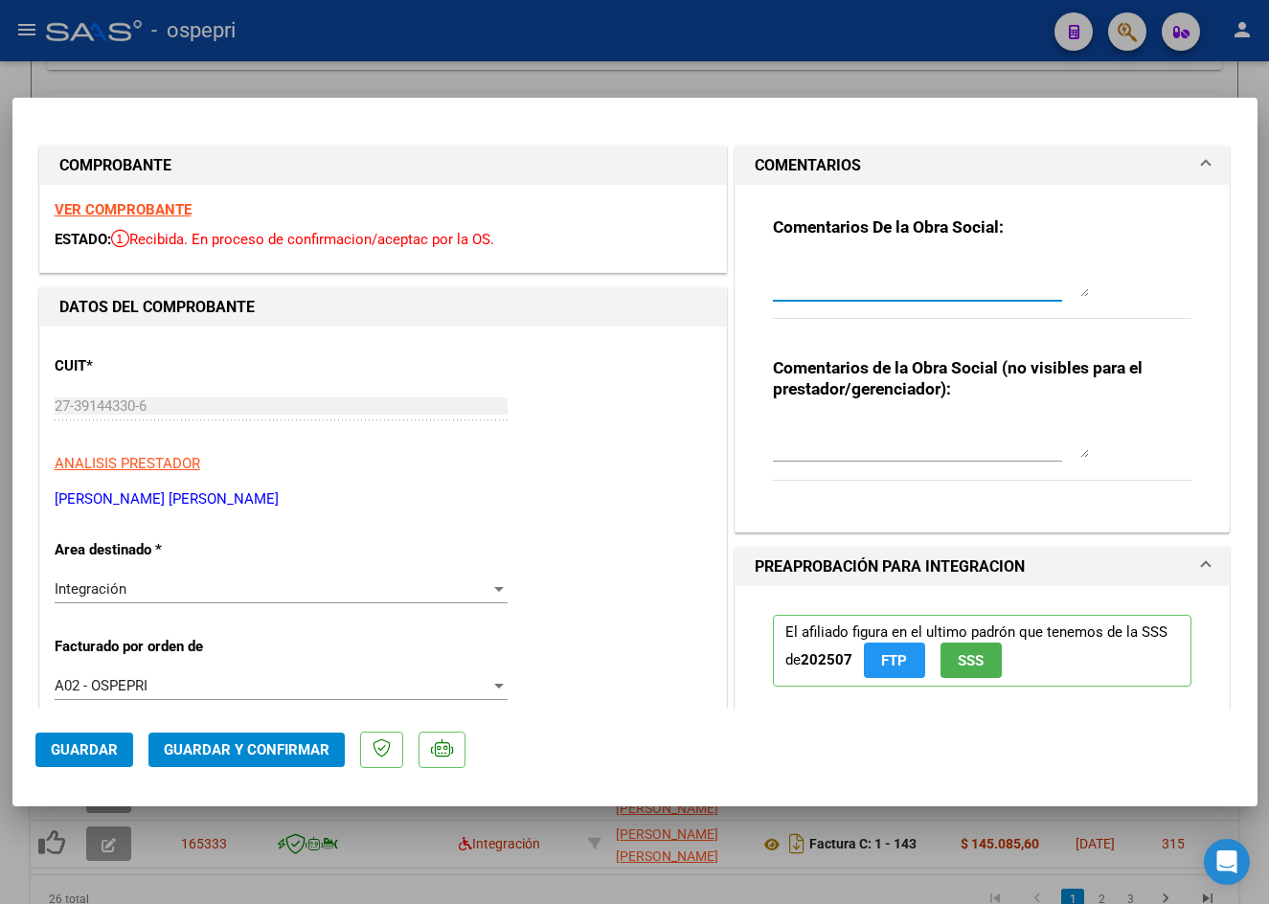
click at [824, 291] on textarea at bounding box center [931, 278] width 316 height 38
type textarea "Buen dia [PERSON_NAME], La factura 1-208 tiene mal el DNI del paciente en el cu…"
click at [951, 430] on textarea at bounding box center [931, 439] width 316 height 38
type textarea "MAL DNI."
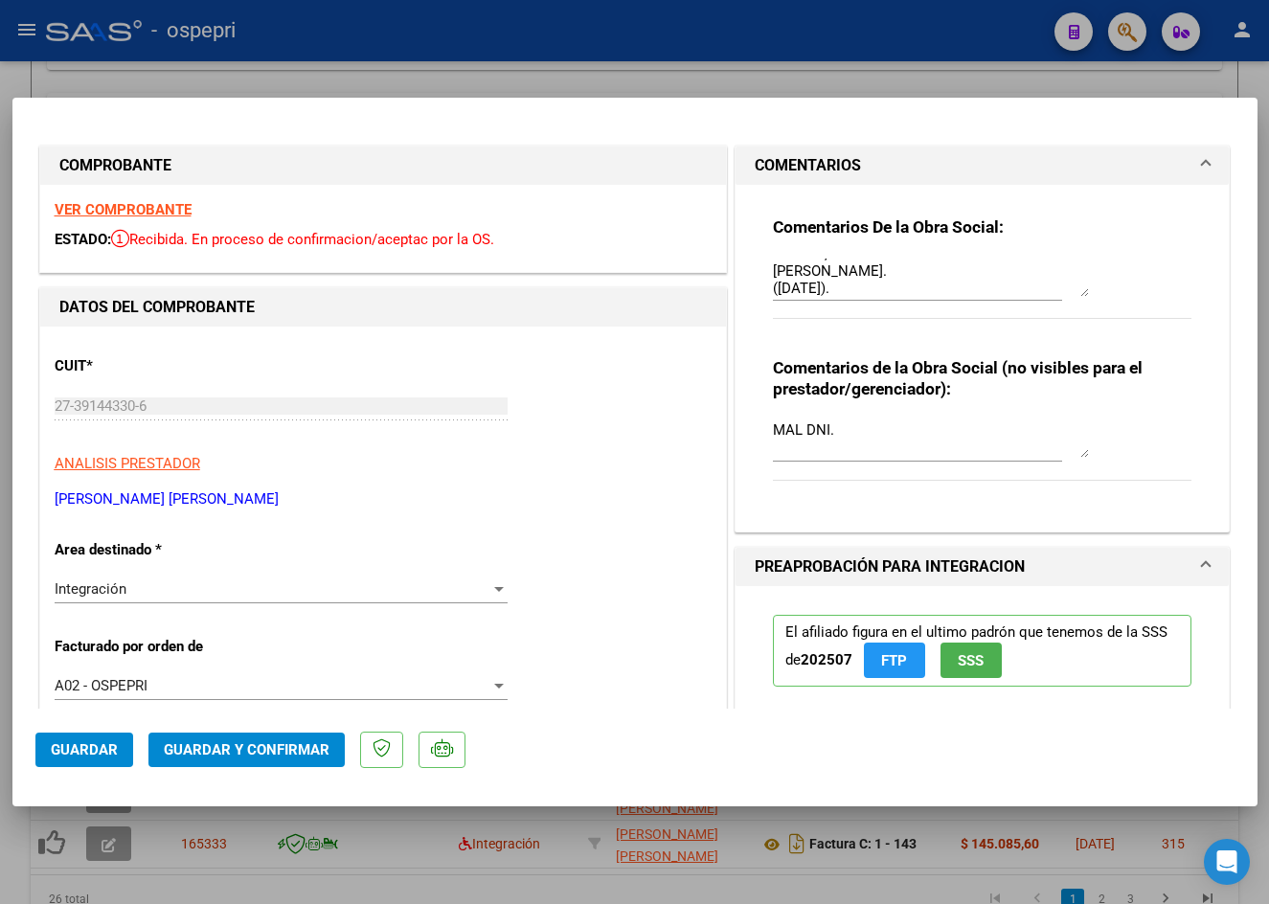
click at [231, 579] on div "Integración Seleccionar Area" at bounding box center [281, 589] width 453 height 29
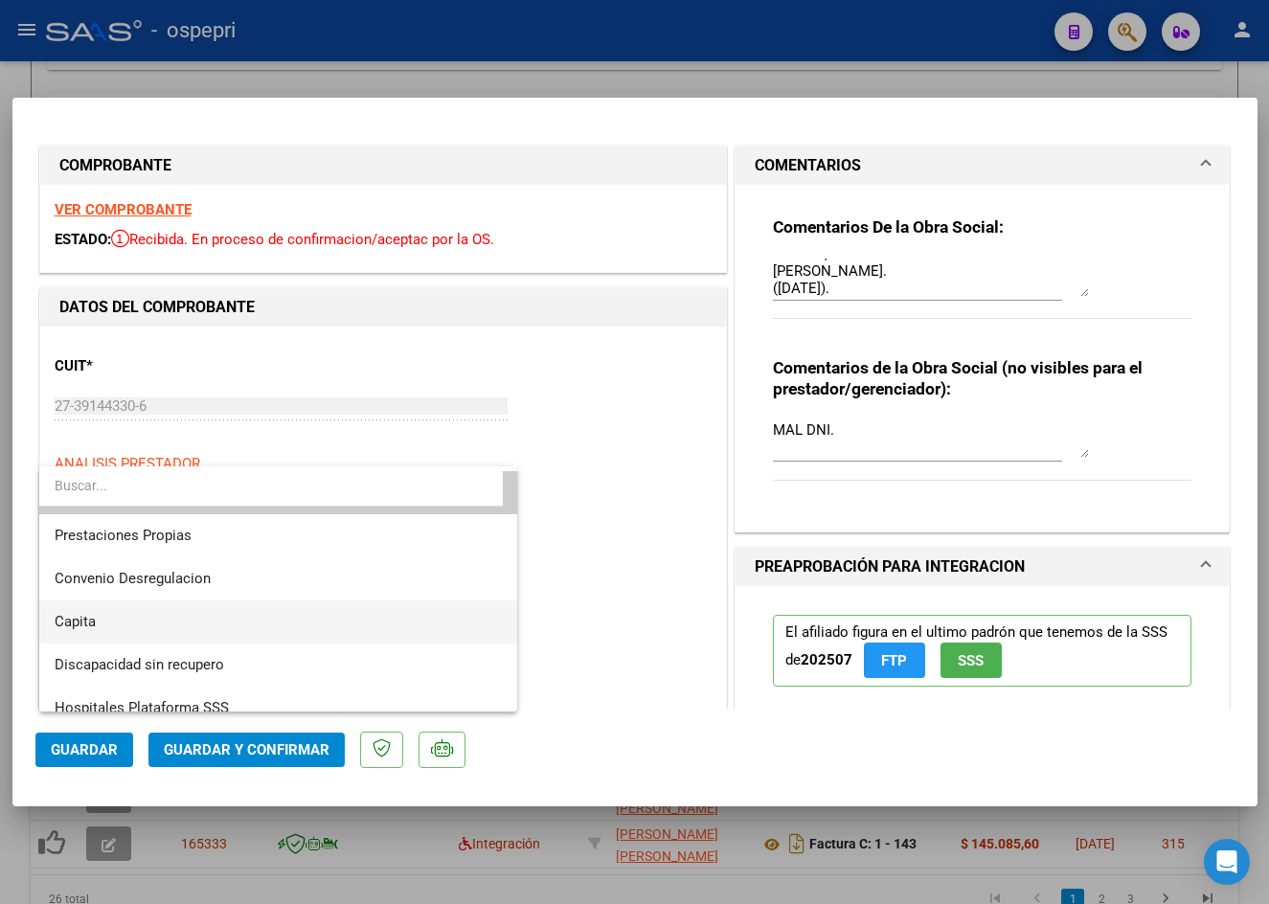
scroll to position [186, 0]
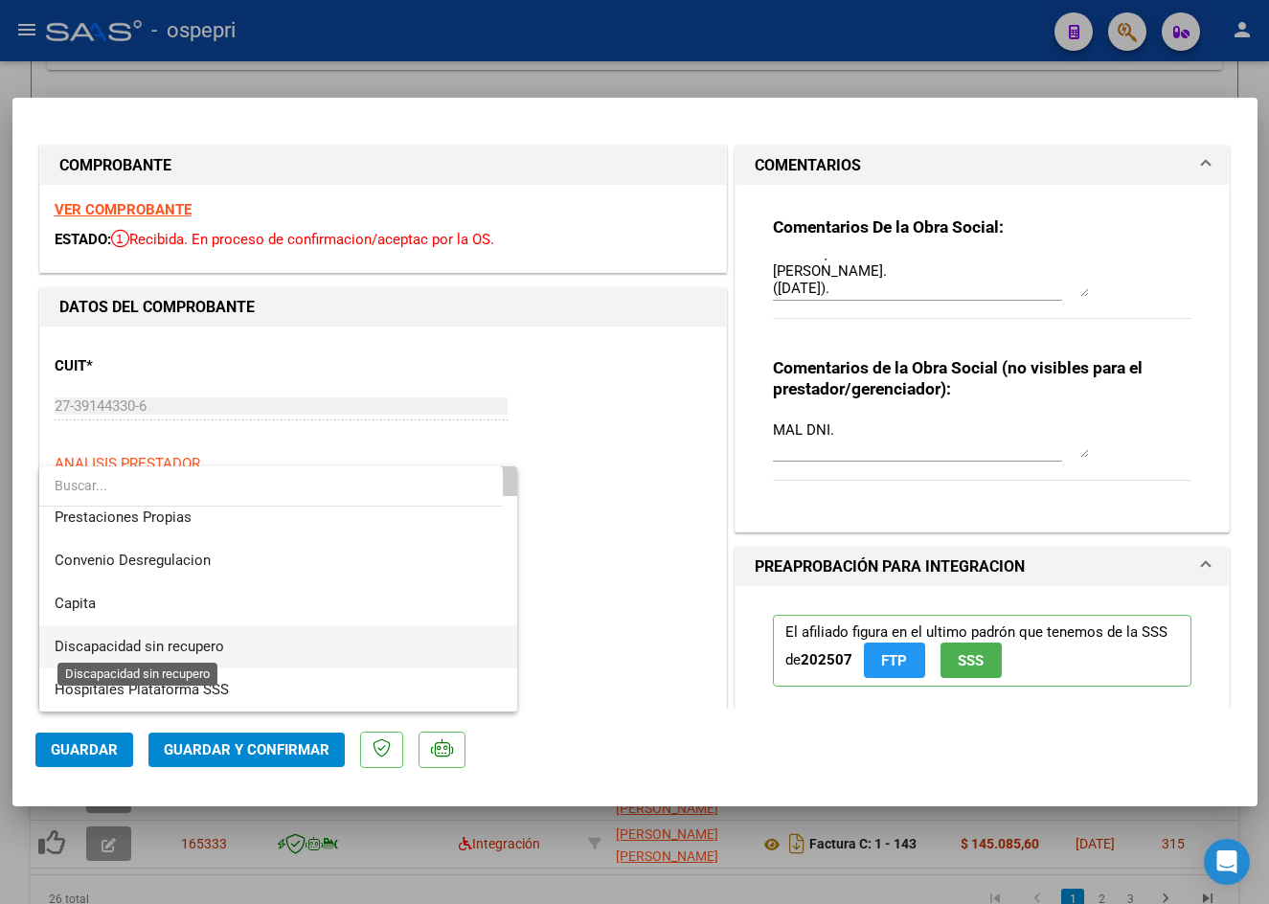
click at [208, 646] on span "Discapacidad sin recupero" at bounding box center [140, 646] width 170 height 17
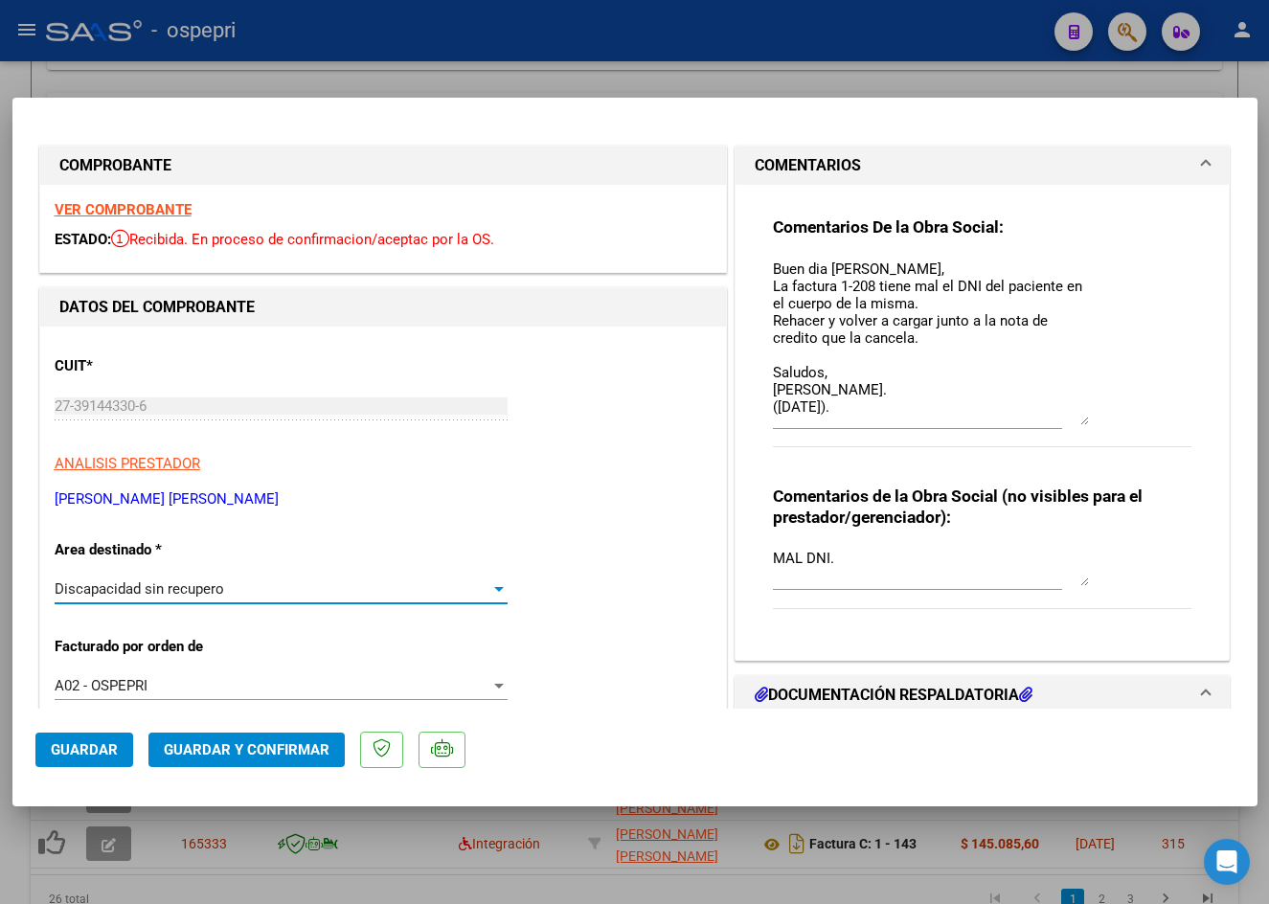
scroll to position [0, 0]
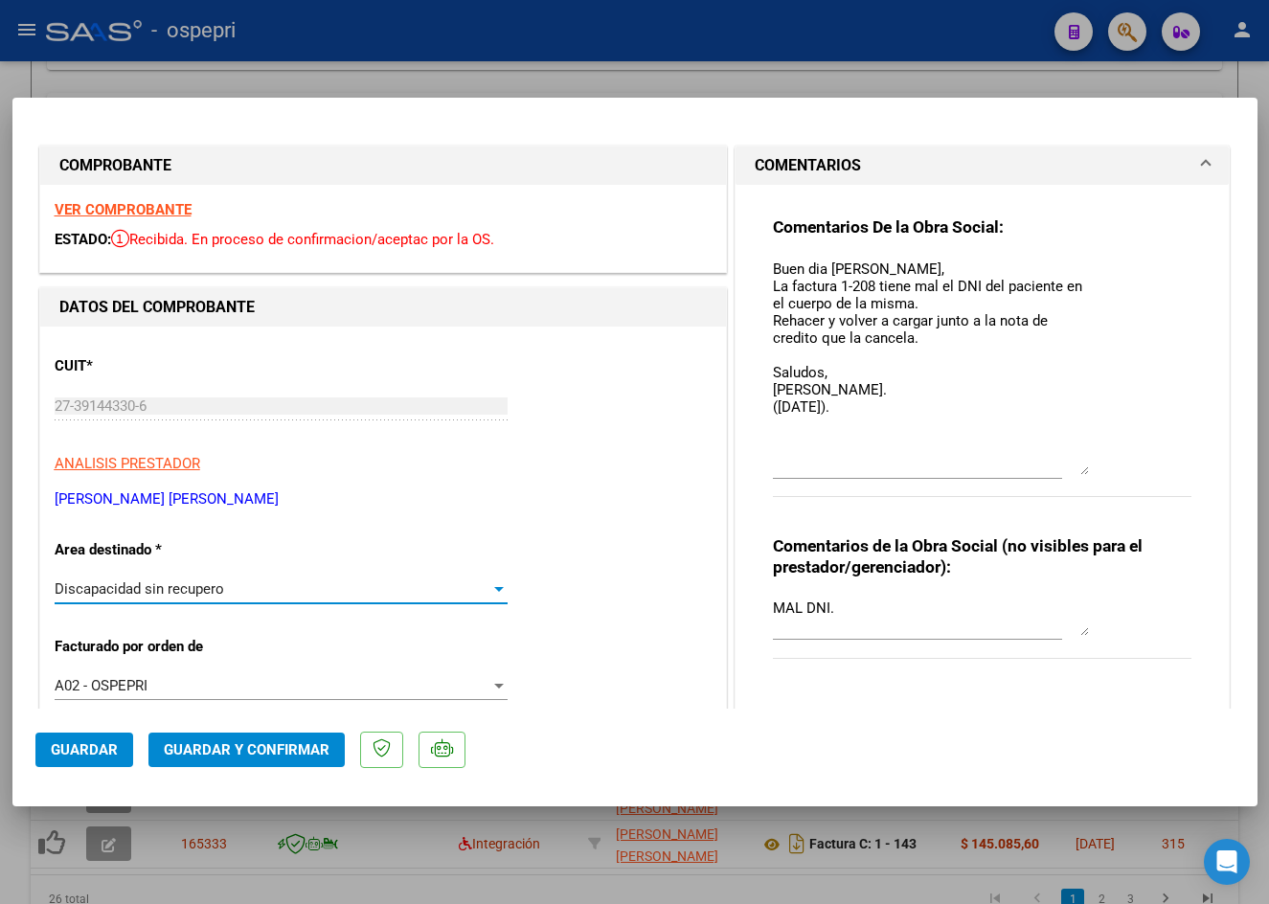
drag, startPoint x: 1076, startPoint y: 289, endPoint x: 1100, endPoint y: 468, distance: 180.8
click at [1100, 468] on div "Comentarios De la Obra Social: Buen dia [PERSON_NAME], La factura 1-208 tiene m…" at bounding box center [983, 367] width 420 height 302
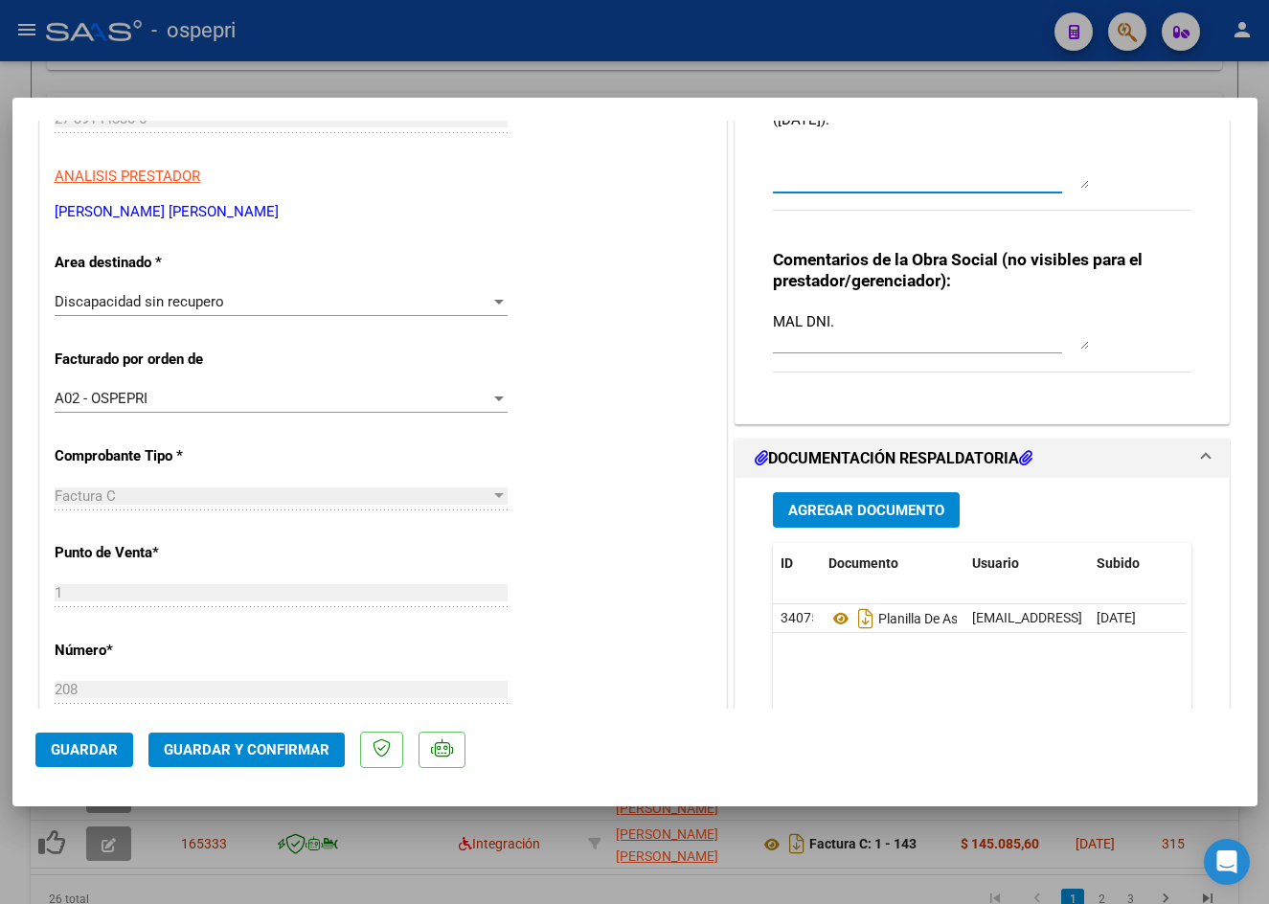
type textarea "Buen día [PERSON_NAME], La factura 1-208 tiene mal el DNI del paciente en el cu…"
drag, startPoint x: 764, startPoint y: 322, endPoint x: 887, endPoint y: 340, distance: 123.9
click at [887, 340] on textarea "MAL DNI." at bounding box center [931, 330] width 316 height 38
click at [112, 753] on span "Guardar" at bounding box center [84, 749] width 67 height 17
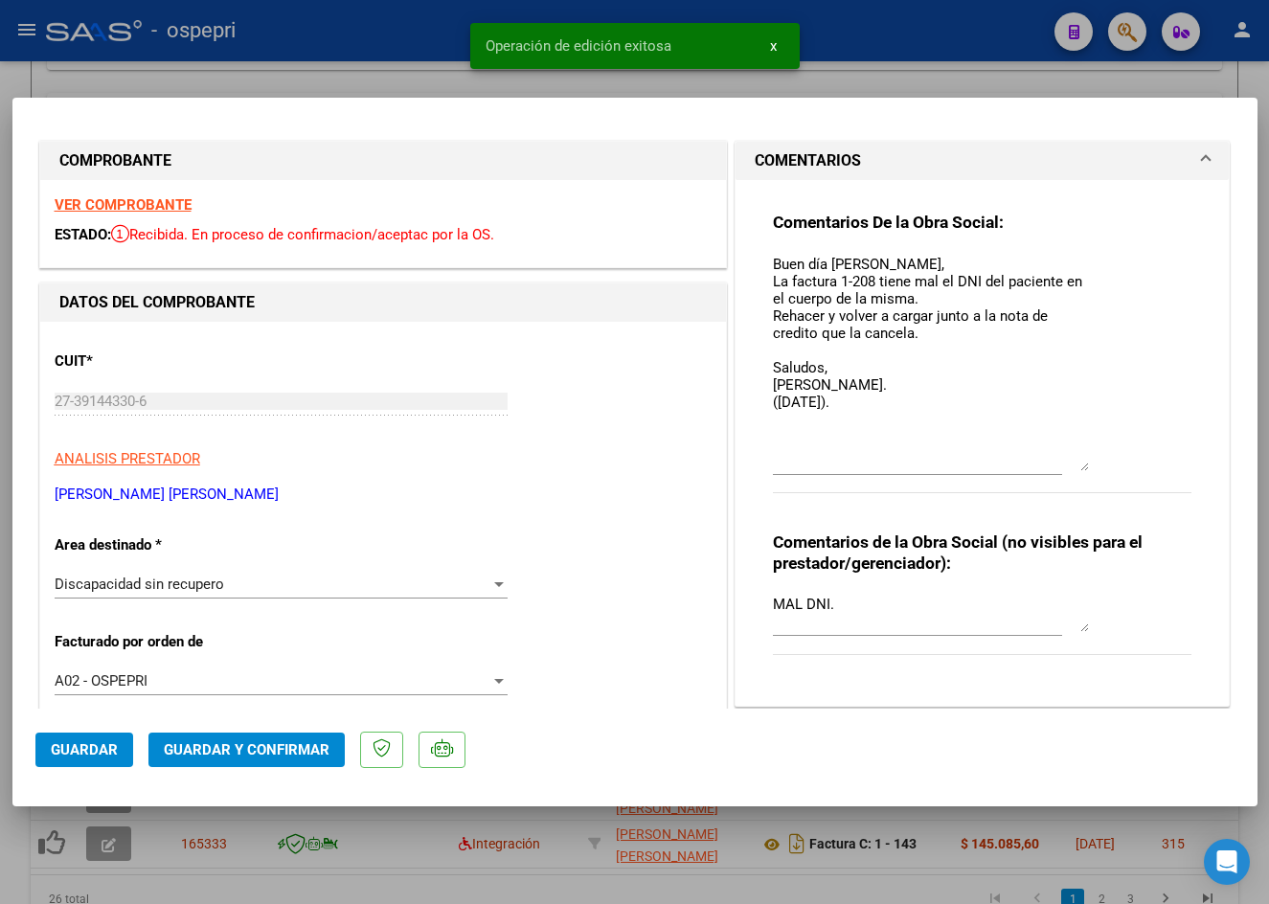
scroll to position [0, 0]
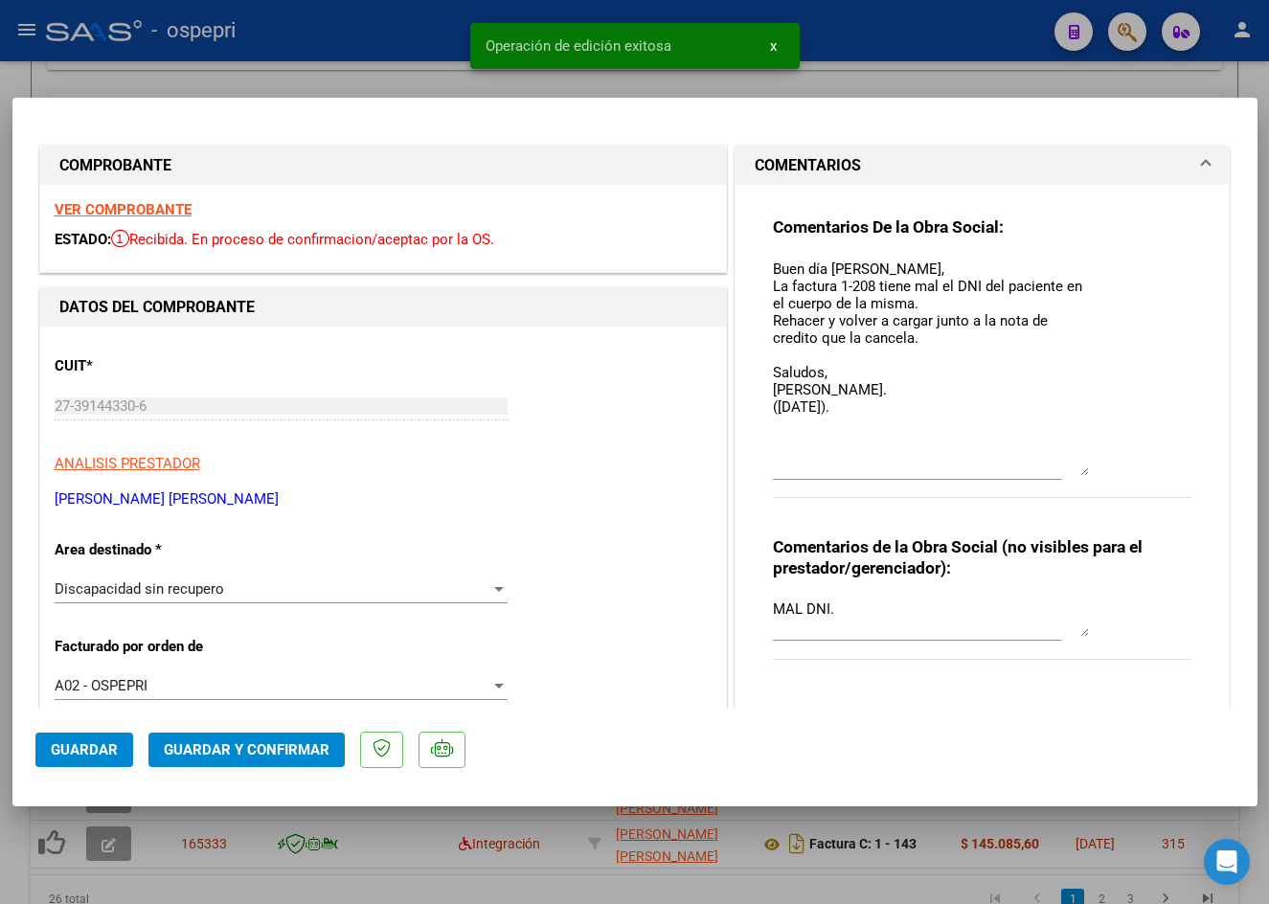
type input "$ 0,00"
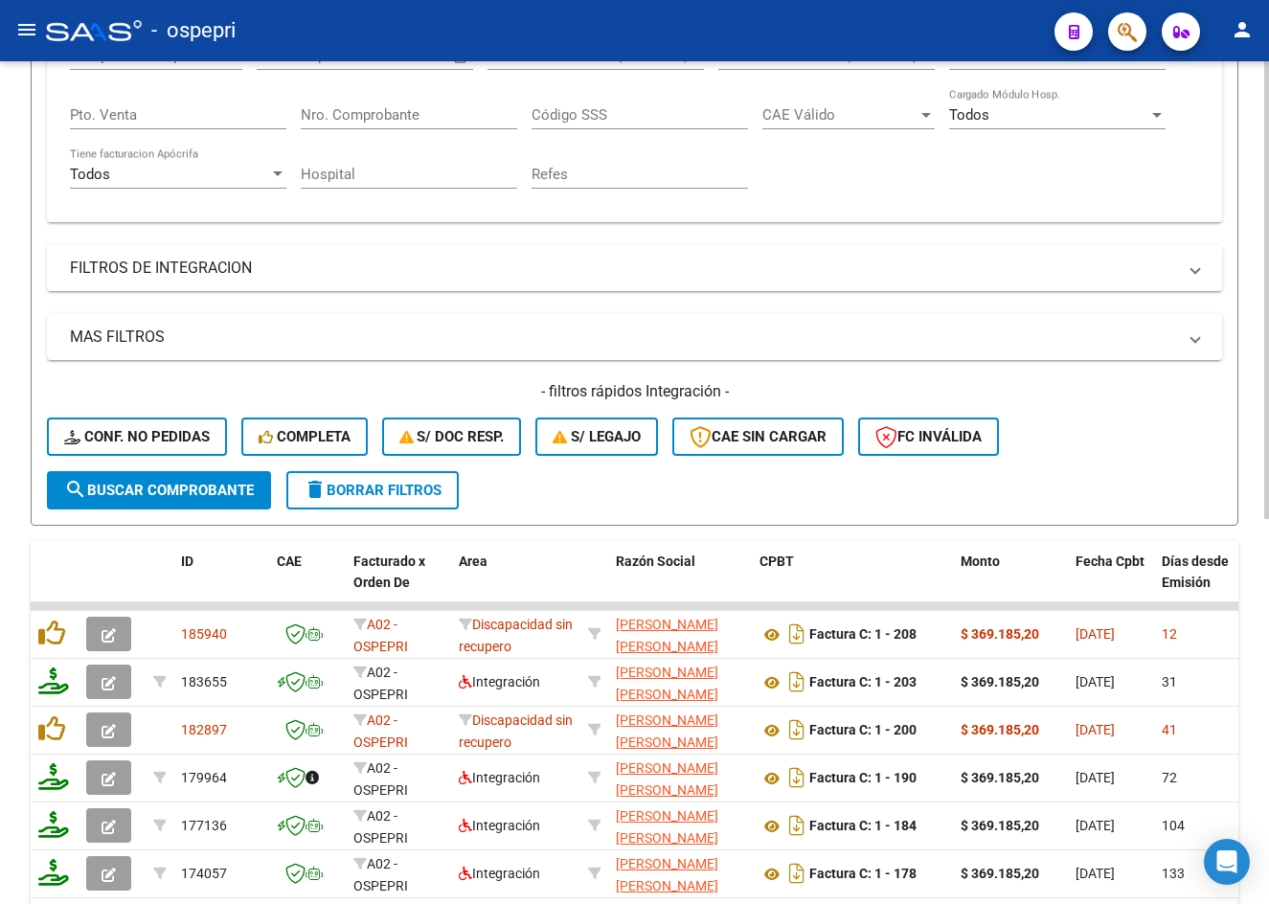
scroll to position [134, 0]
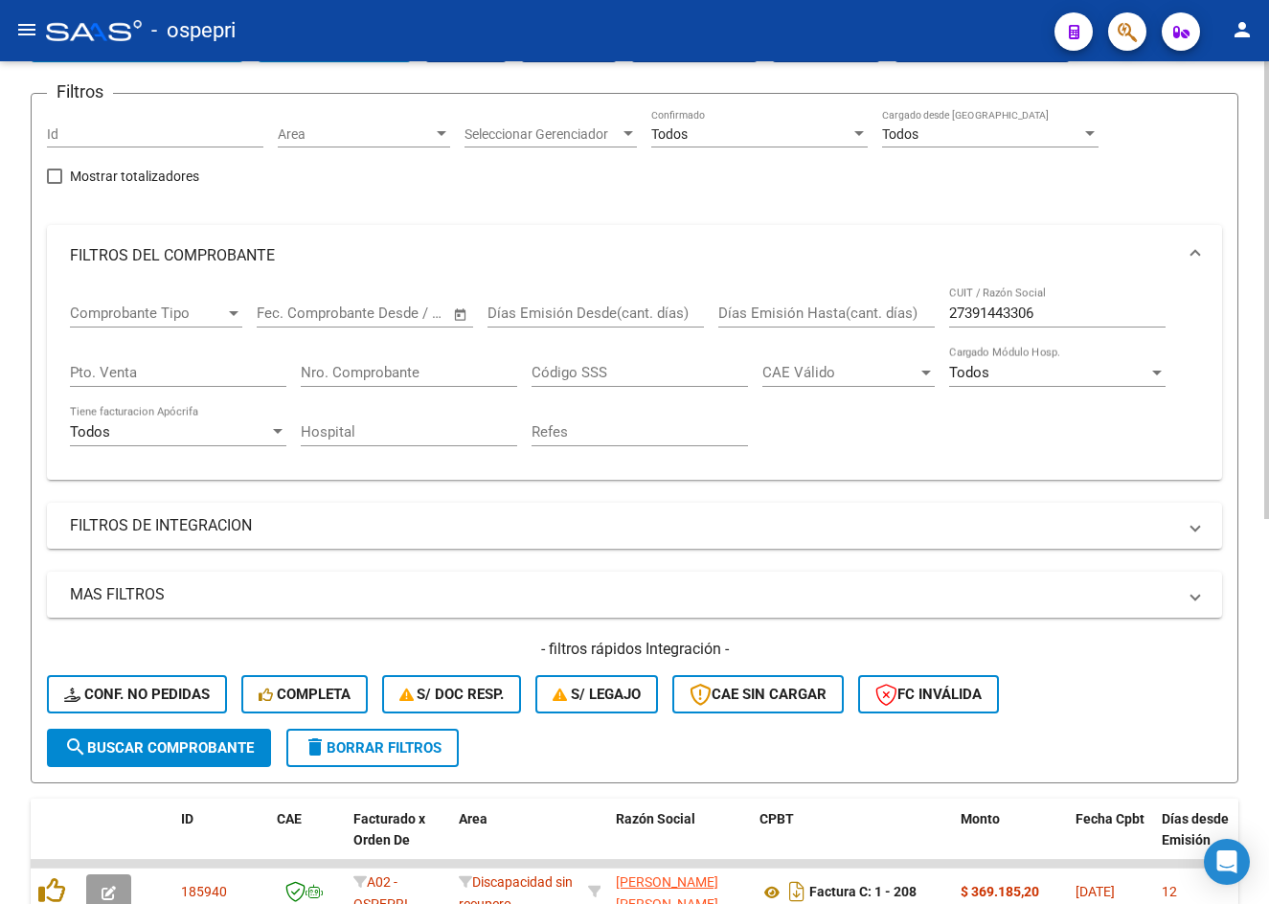
click at [1102, 312] on input "27391443306" at bounding box center [1057, 313] width 216 height 17
paste input "426050310"
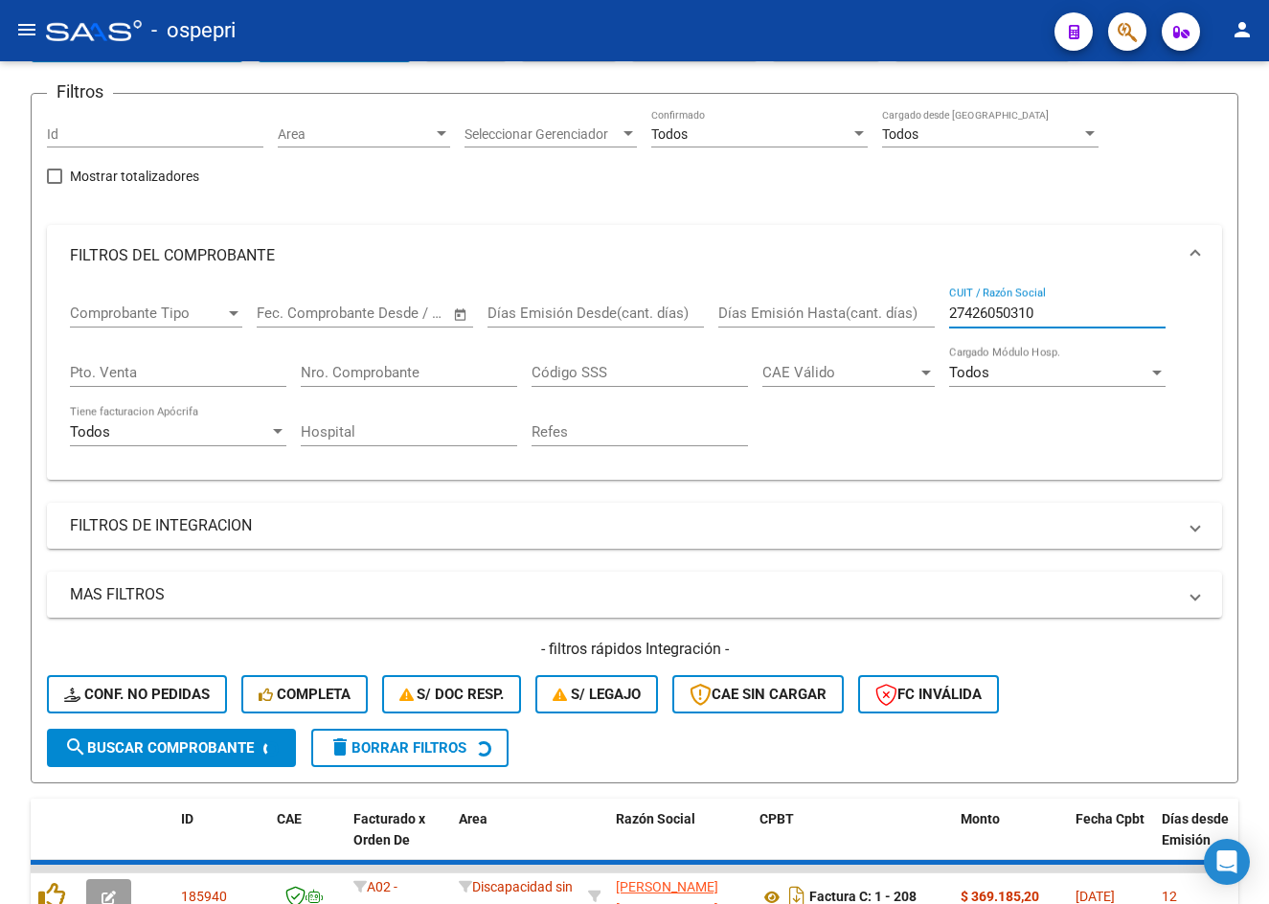
type input "27426050310"
